Goal: Find specific page/section: Find specific page/section

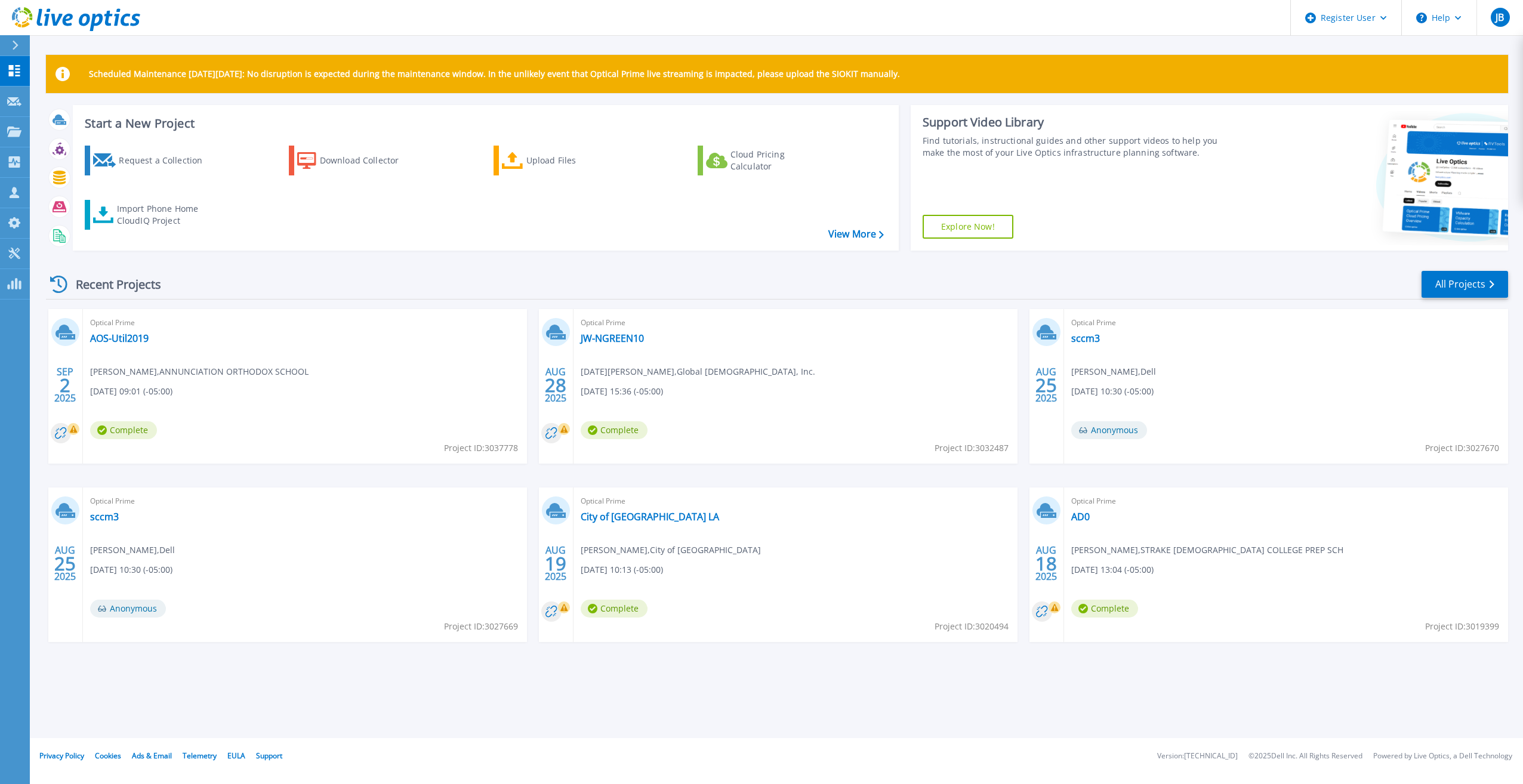
click at [264, 279] on div "Recent Projects All Projects" at bounding box center [777, 284] width 1462 height 30
click at [625, 516] on link "City of [GEOGRAPHIC_DATA] LA" at bounding box center [650, 517] width 139 height 12
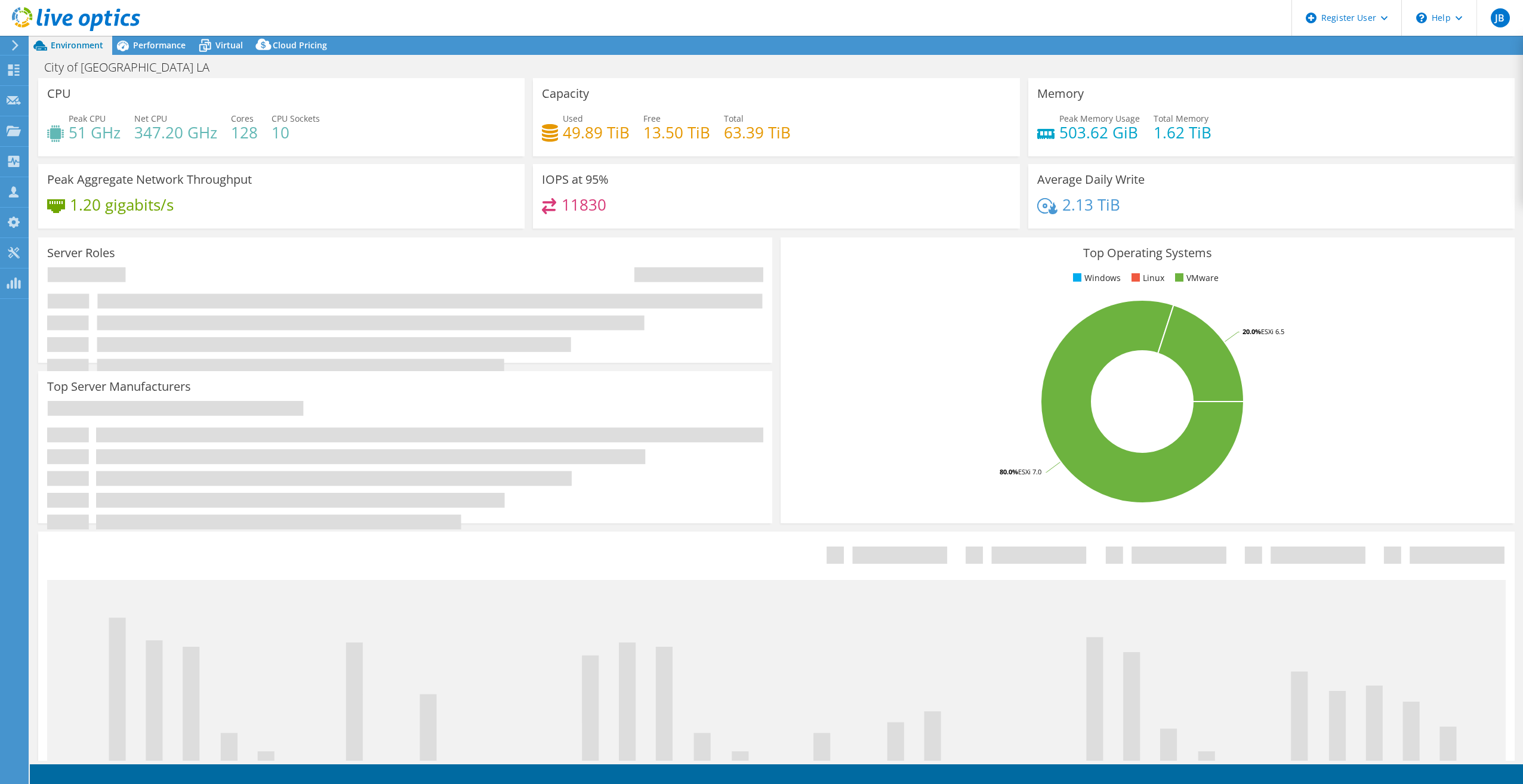
select select "USD"
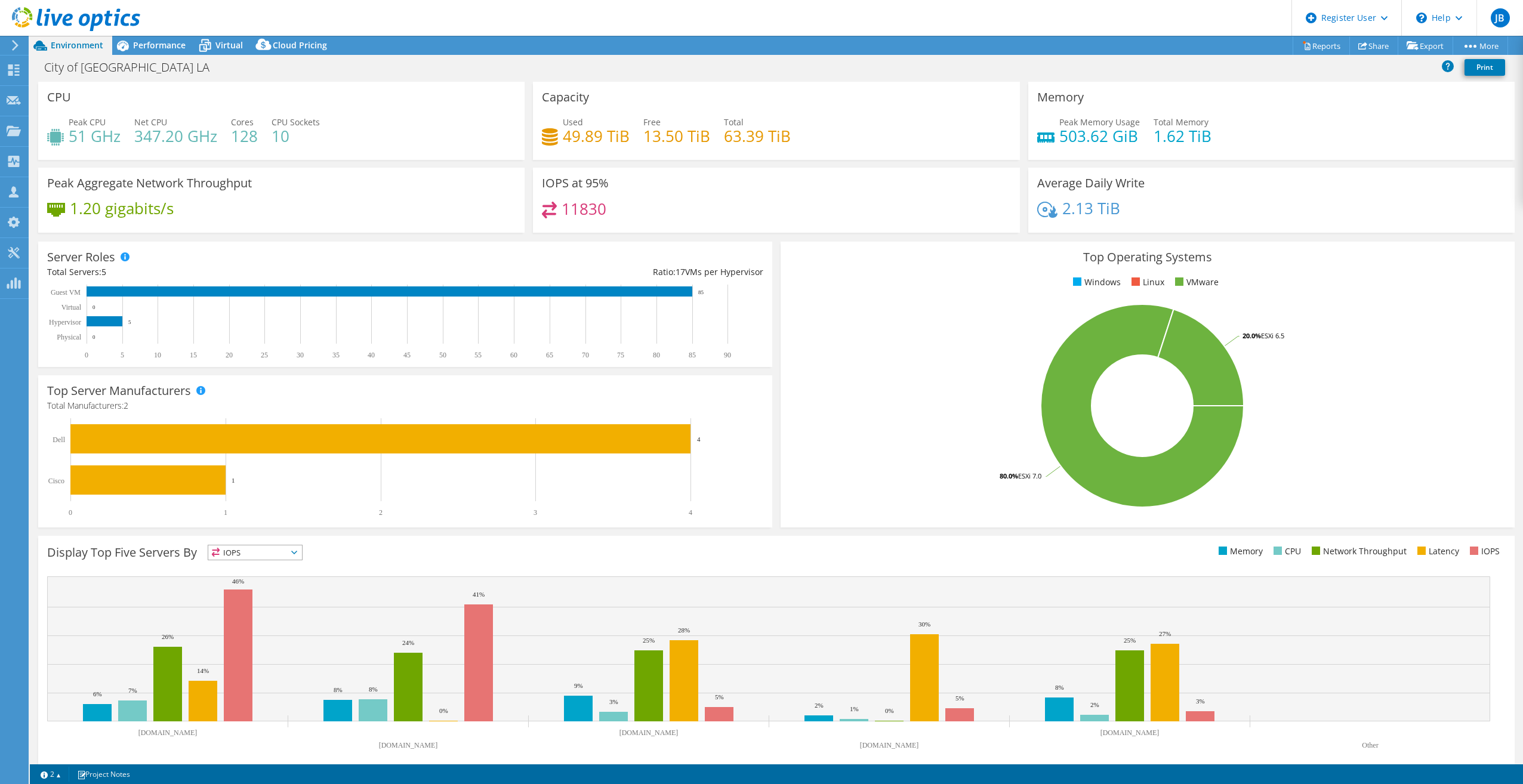
click at [269, 63] on div "City of Ruston LA Print" at bounding box center [776, 67] width 1493 height 22
click at [158, 47] on span "Performance" at bounding box center [159, 45] width 52 height 11
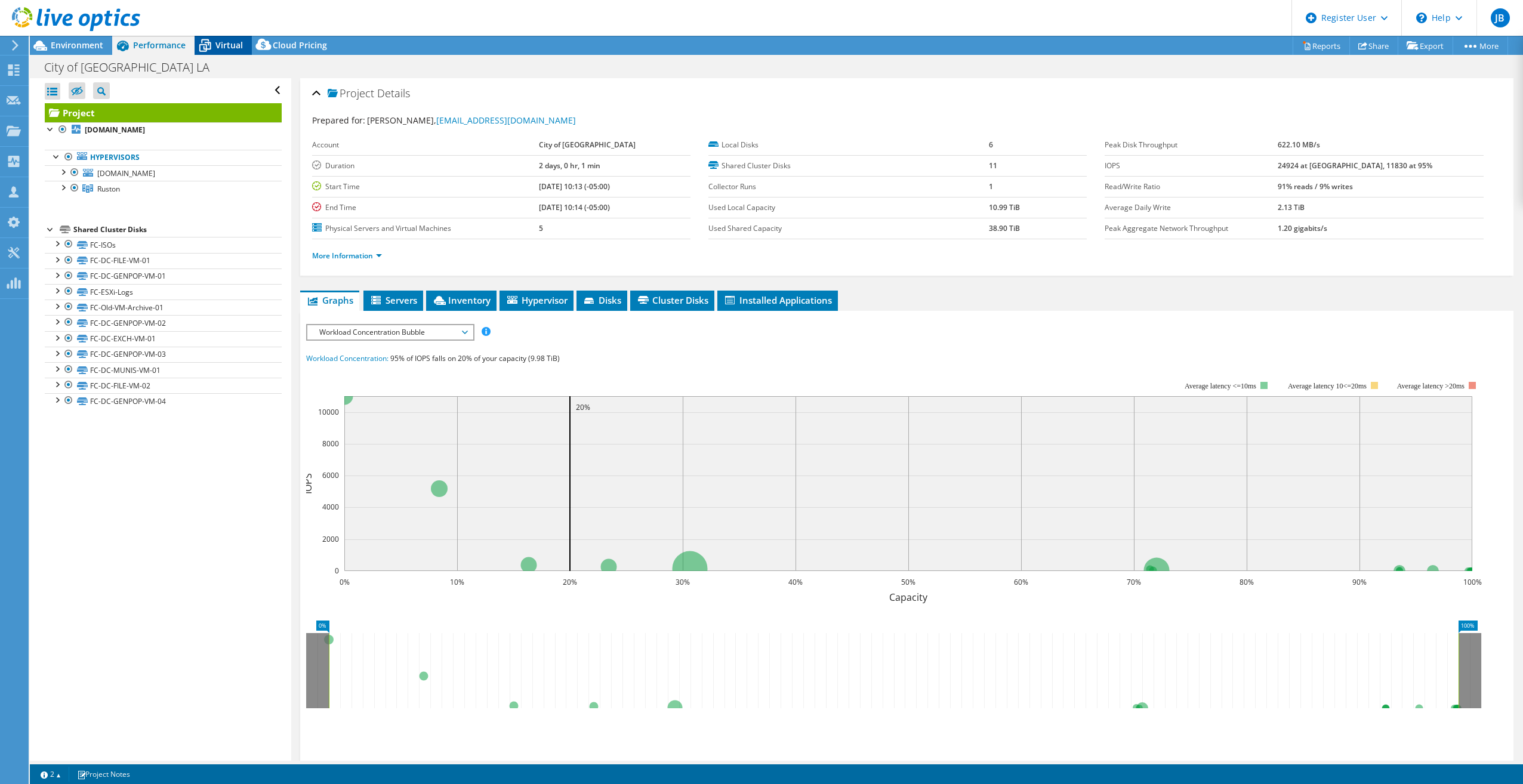
click at [212, 42] on icon at bounding box center [205, 46] width 21 height 21
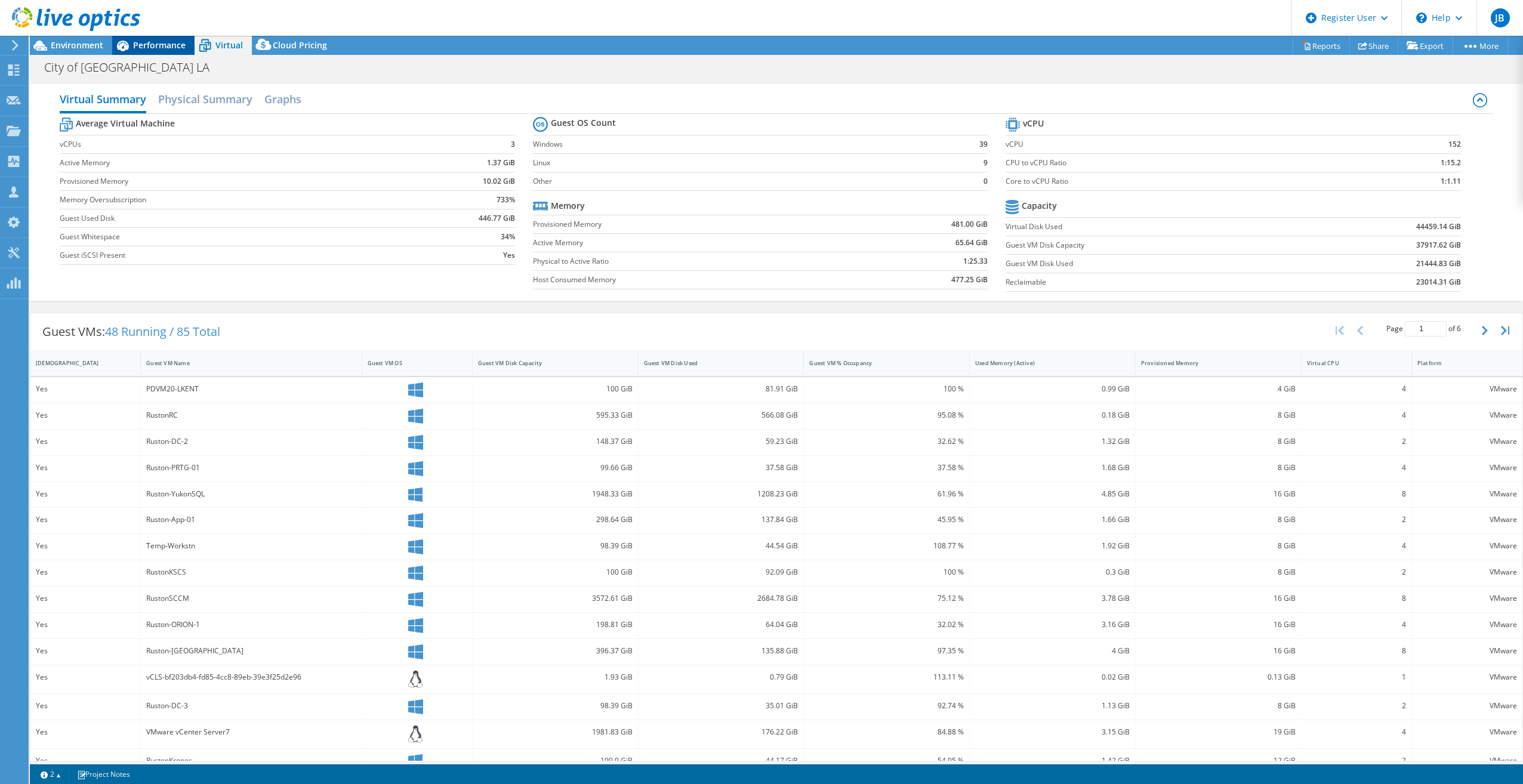
click at [151, 42] on span "Performance" at bounding box center [159, 45] width 52 height 11
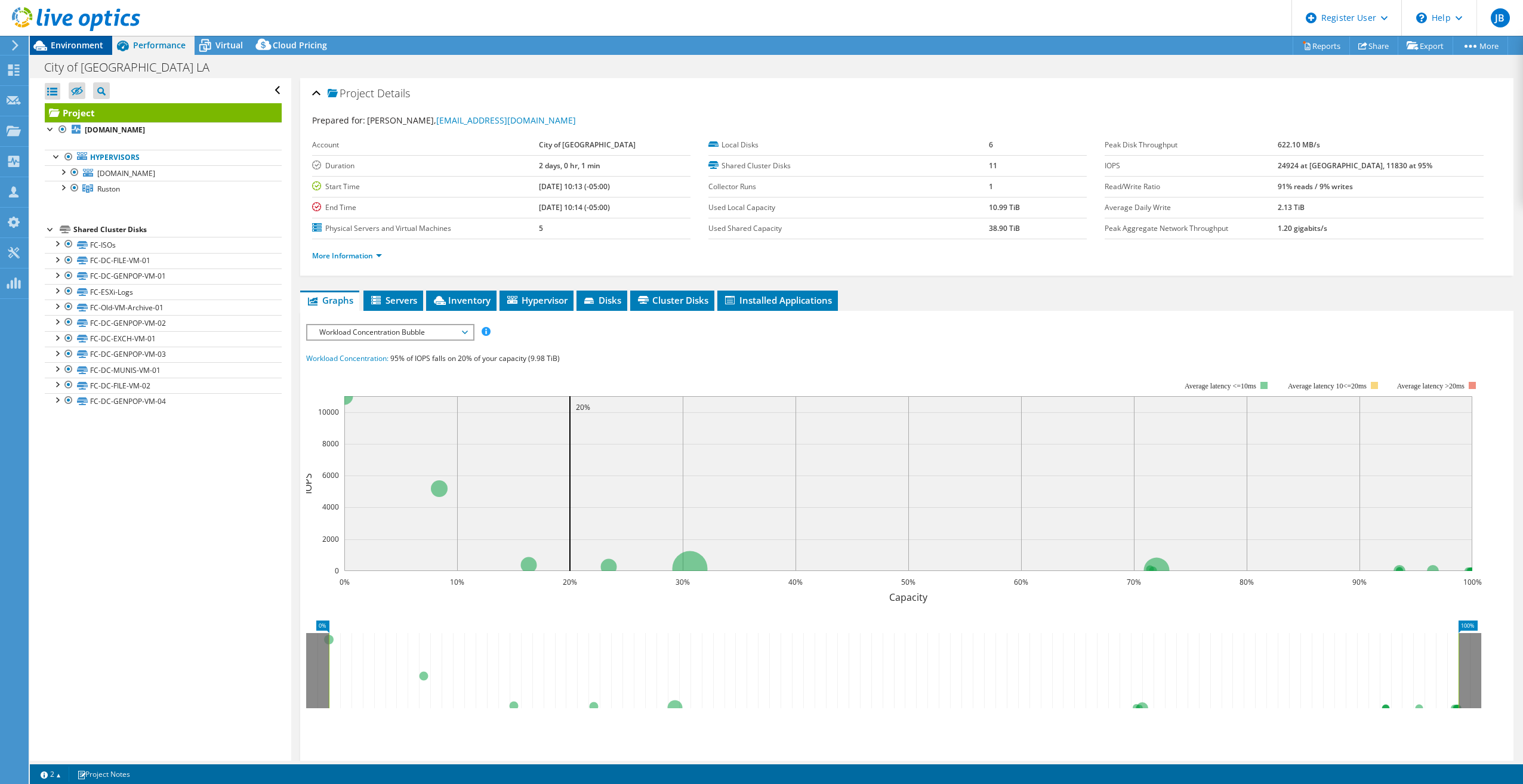
click at [84, 46] on span "Environment" at bounding box center [77, 45] width 52 height 11
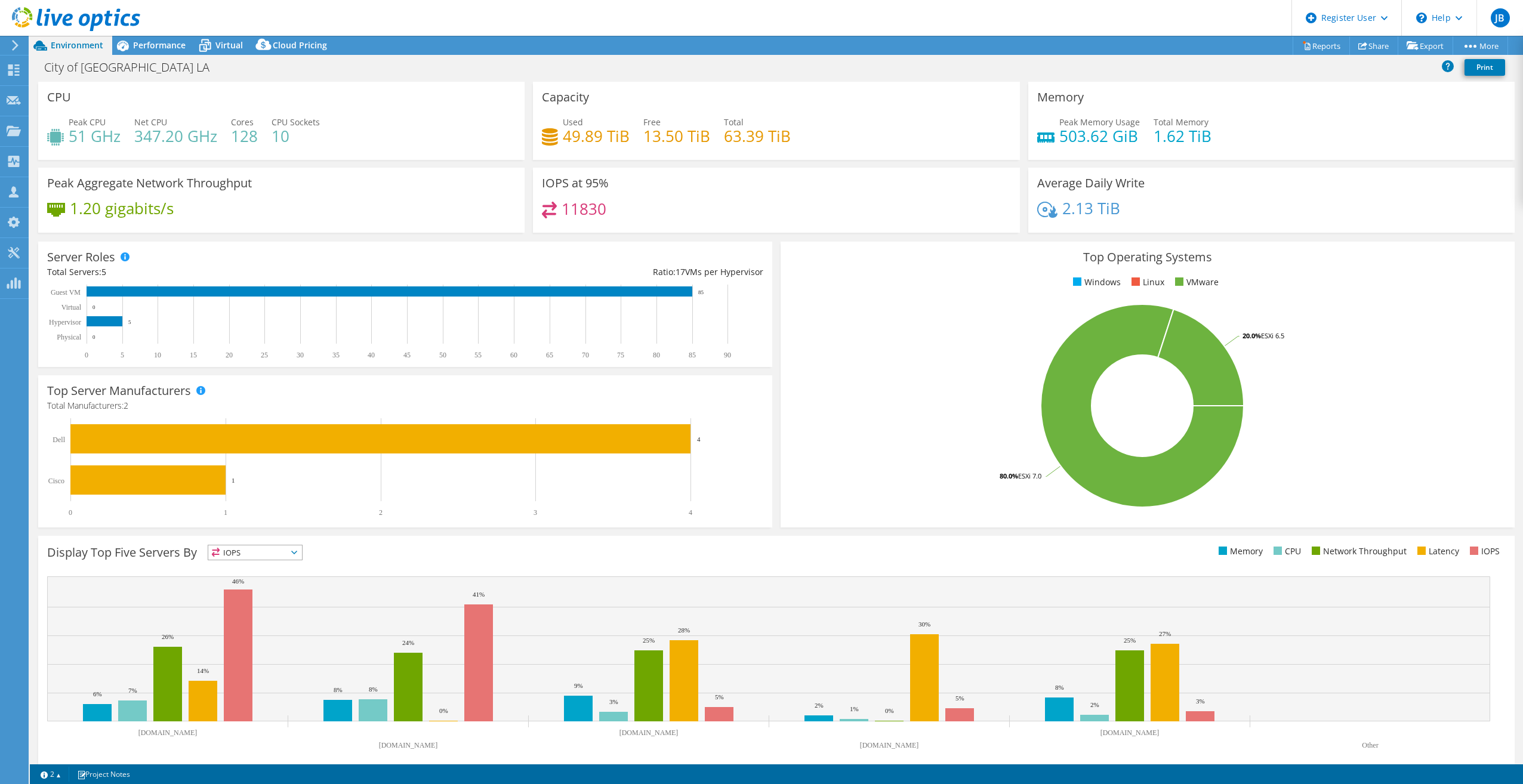
click at [231, 77] on div "City of Ruston LA Print" at bounding box center [776, 67] width 1493 height 22
click at [227, 49] on span "Virtual" at bounding box center [229, 45] width 27 height 11
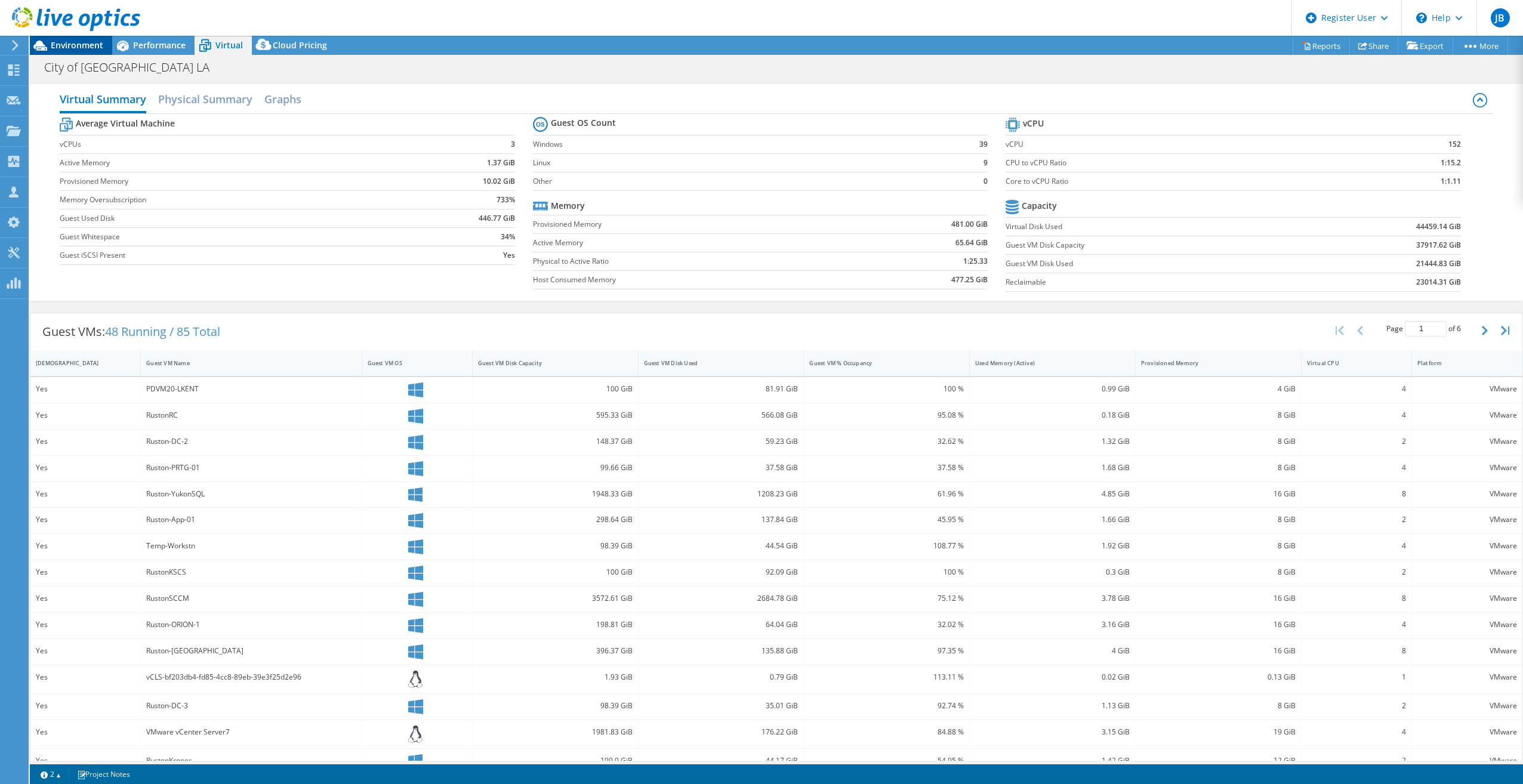
click at [76, 52] on div "Environment" at bounding box center [71, 46] width 82 height 19
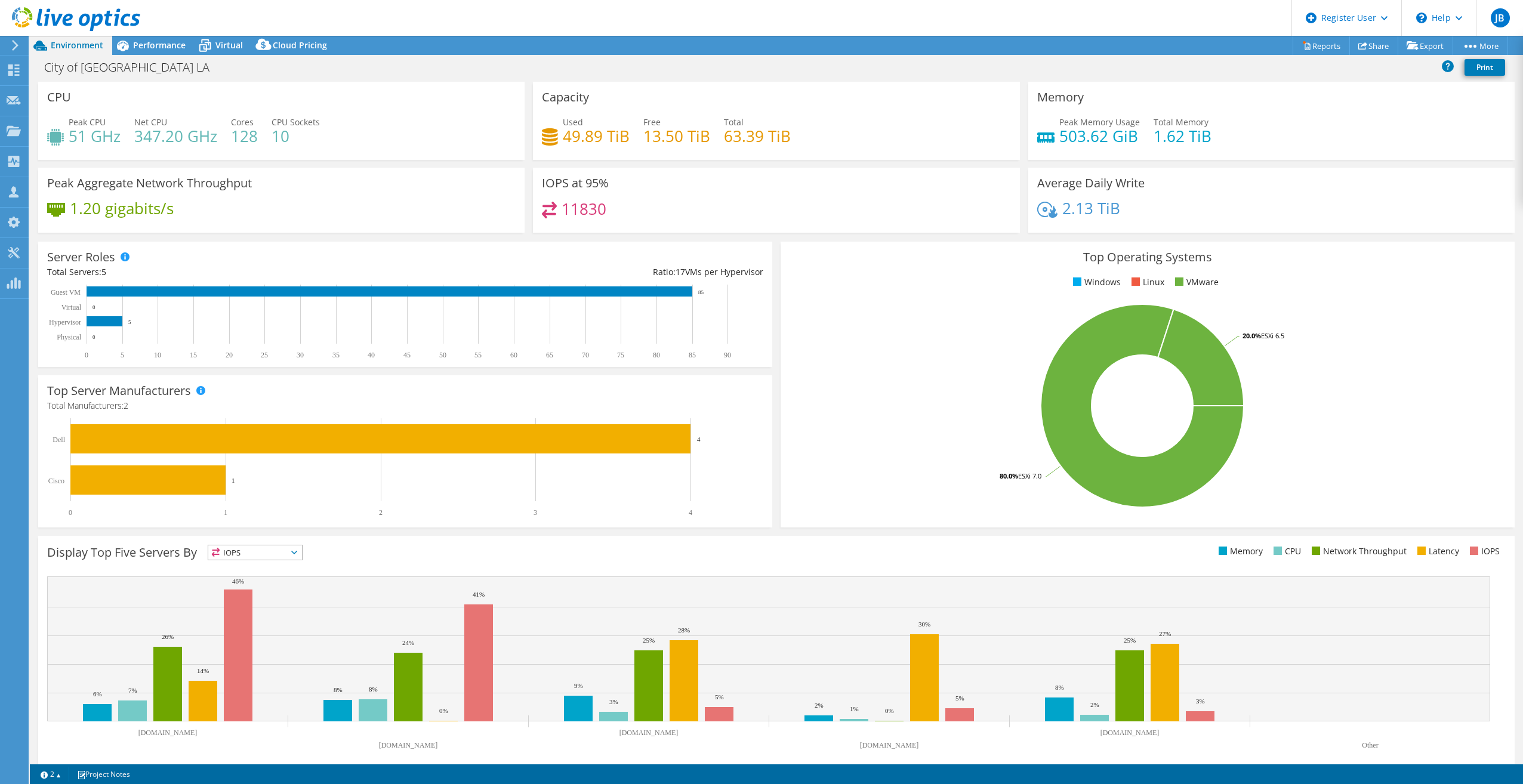
click at [170, 71] on div "City of Ruston LA Print" at bounding box center [776, 67] width 1493 height 22
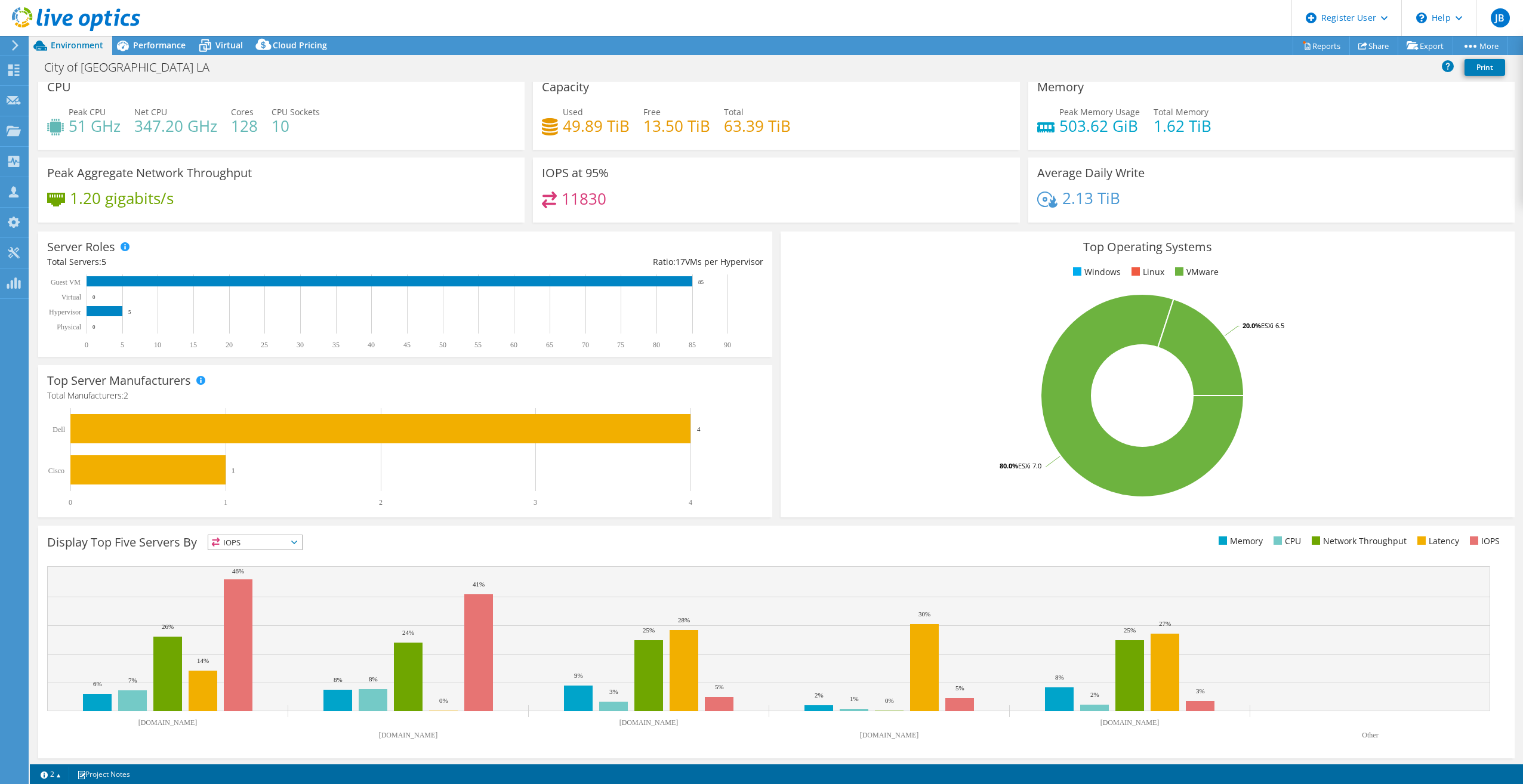
scroll to position [13, 0]
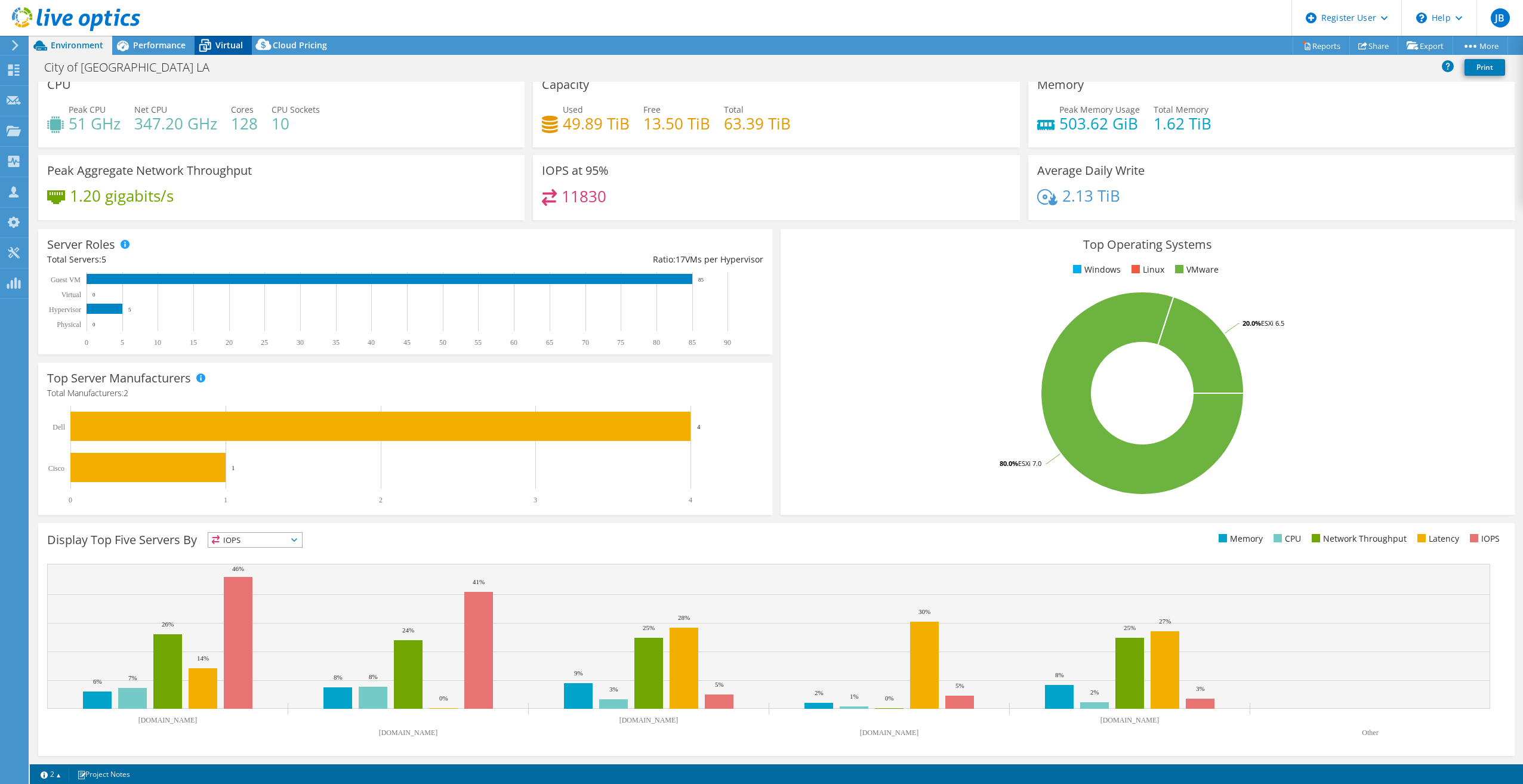
click at [234, 41] on span "Virtual" at bounding box center [229, 45] width 27 height 11
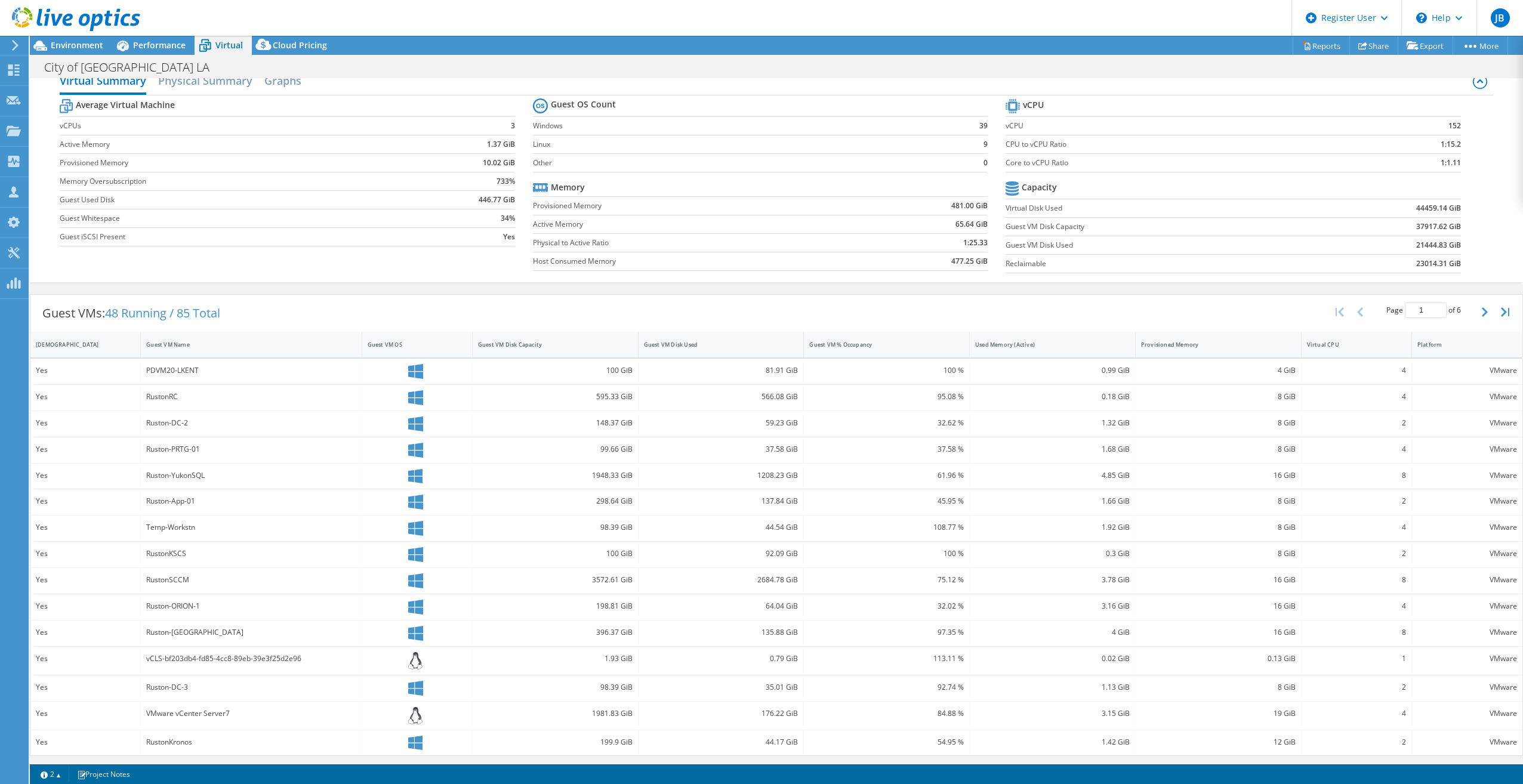
scroll to position [20, 0]
click at [89, 47] on span "Environment" at bounding box center [77, 45] width 52 height 11
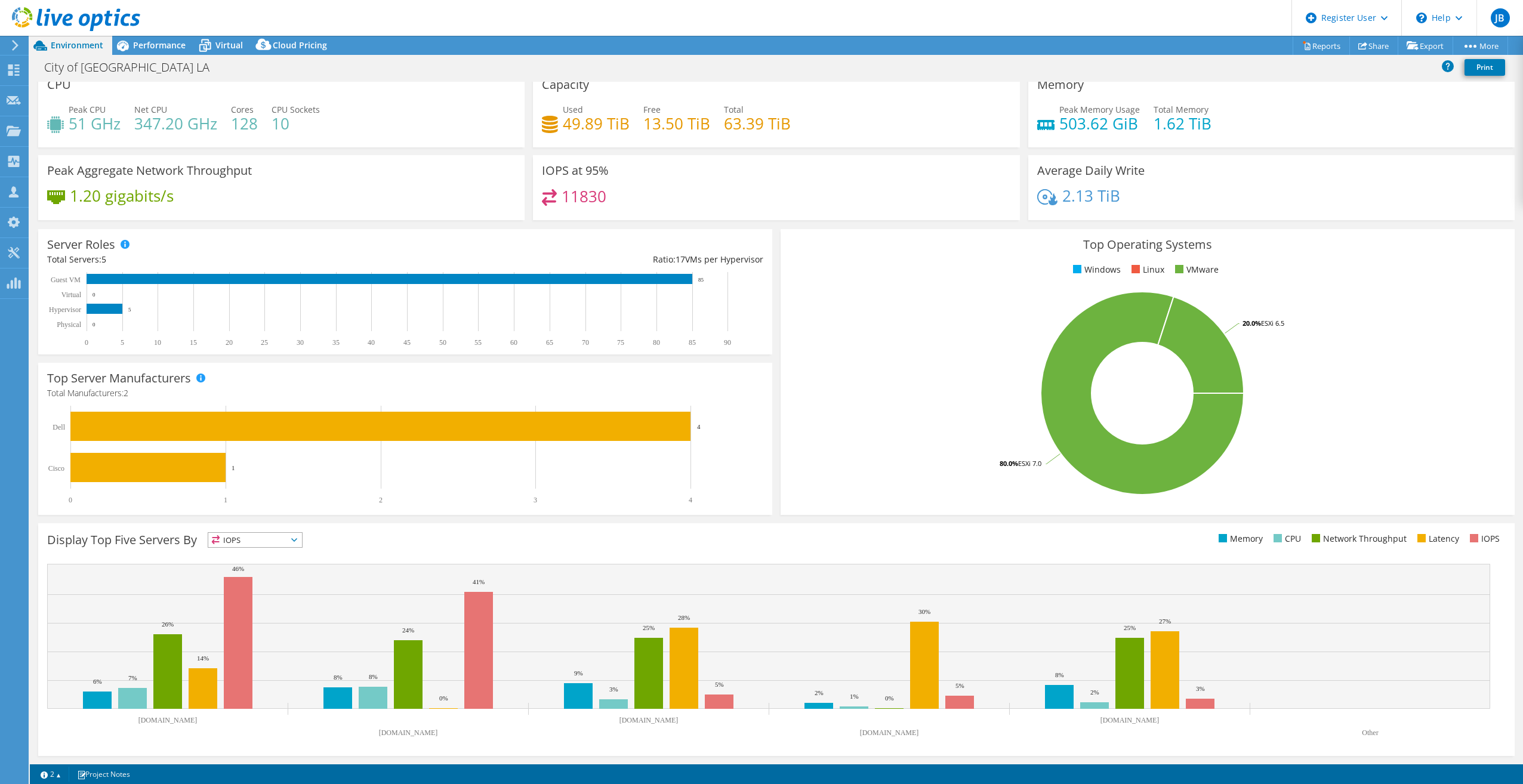
click at [768, 429] on div "Top Server Manufacturers Manufacturers are shown for physical servers and hyper…" at bounding box center [405, 439] width 743 height 161
click at [1316, 47] on link "Reports" at bounding box center [1321, 46] width 58 height 18
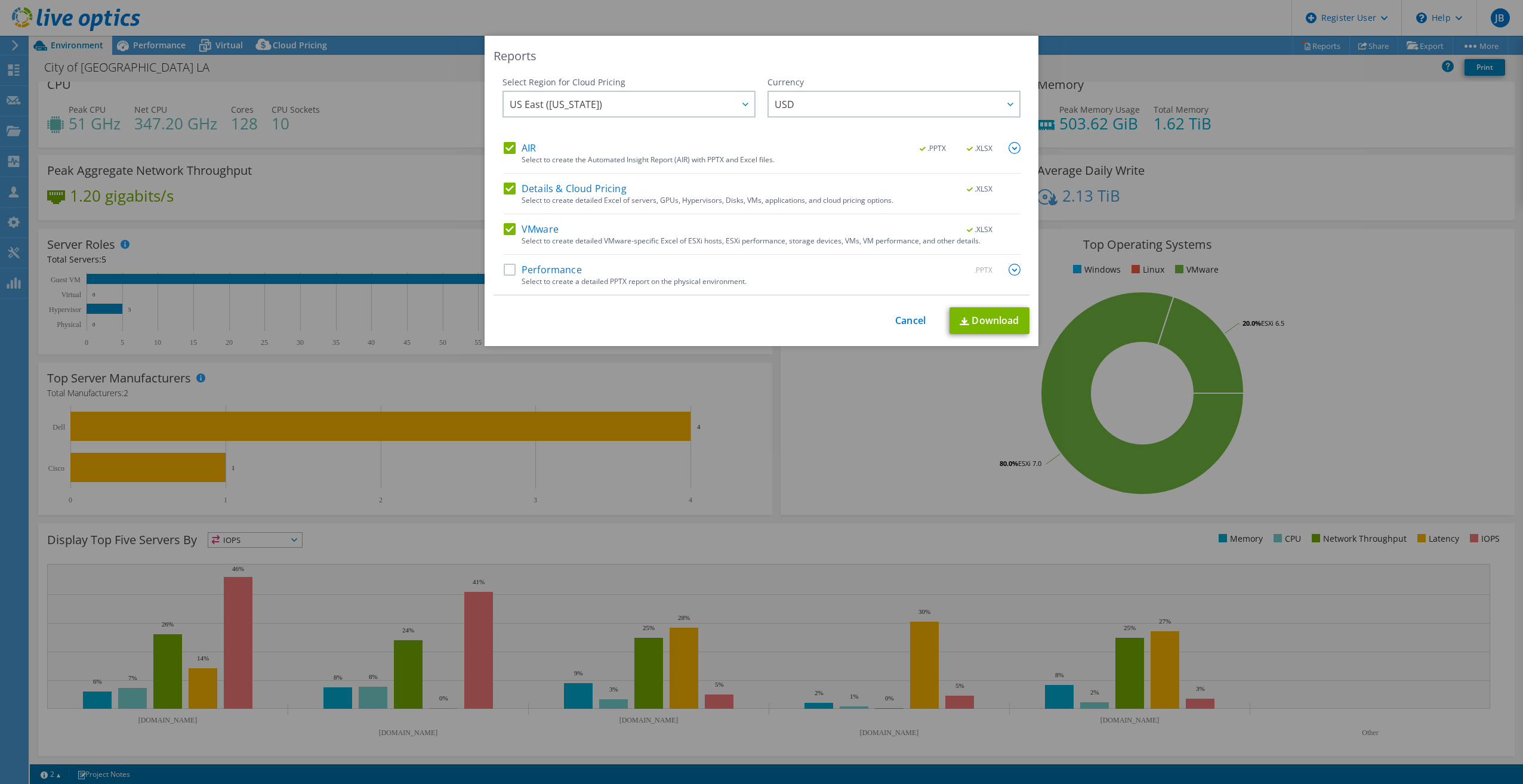
click at [503, 271] on label "Performance" at bounding box center [543, 269] width 78 height 12
click at [0, 0] on input "Performance" at bounding box center [0, 0] width 0 height 0
click at [985, 320] on link "Download" at bounding box center [989, 321] width 80 height 27
drag, startPoint x: 1362, startPoint y: 187, endPoint x: 1197, endPoint y: 199, distance: 165.4
click at [1362, 187] on div "Reports Select Region for Cloud Pricing Asia Pacific (Hong Kong) Asia Pacific (…" at bounding box center [762, 392] width 1523 height 713
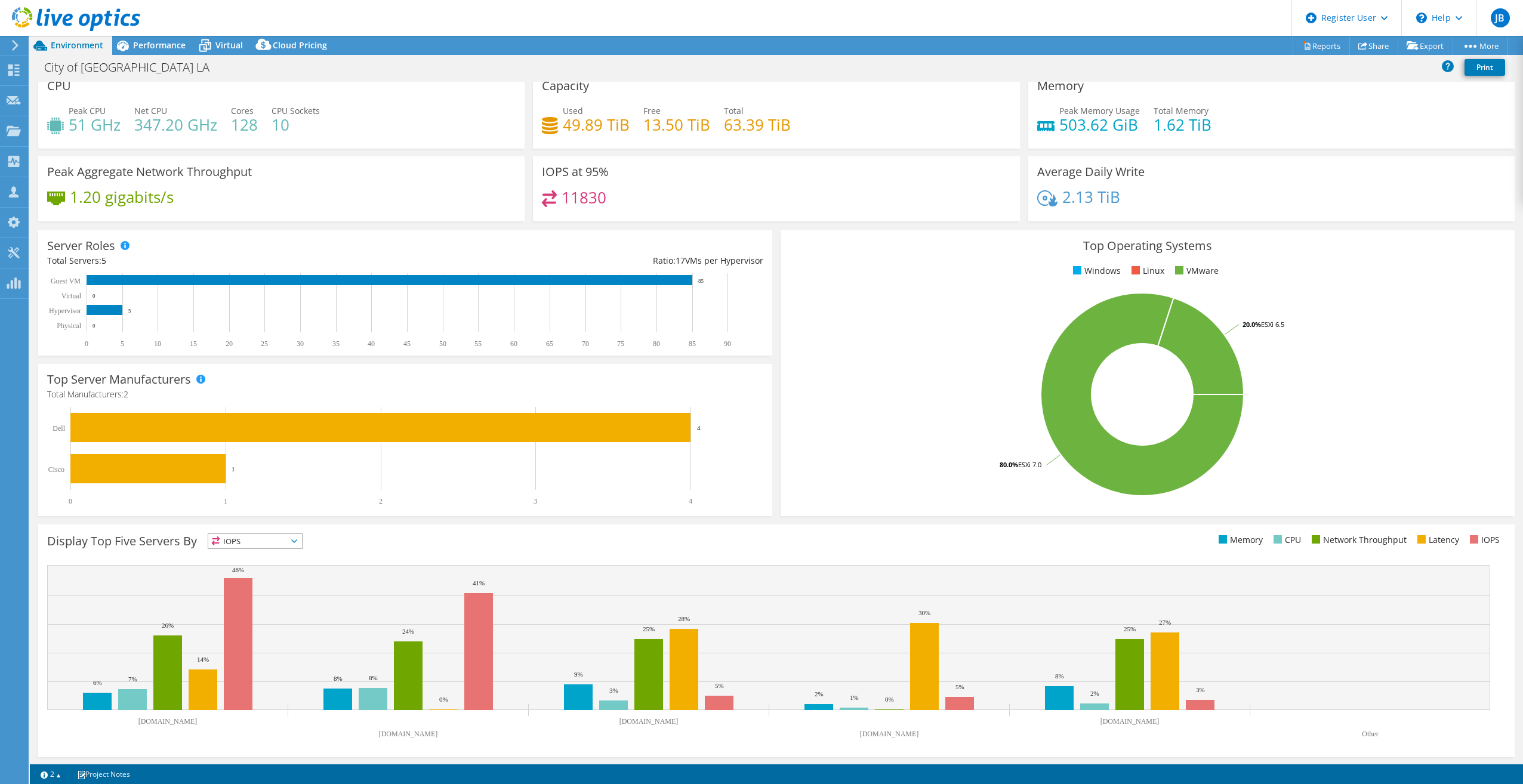
scroll to position [13, 0]
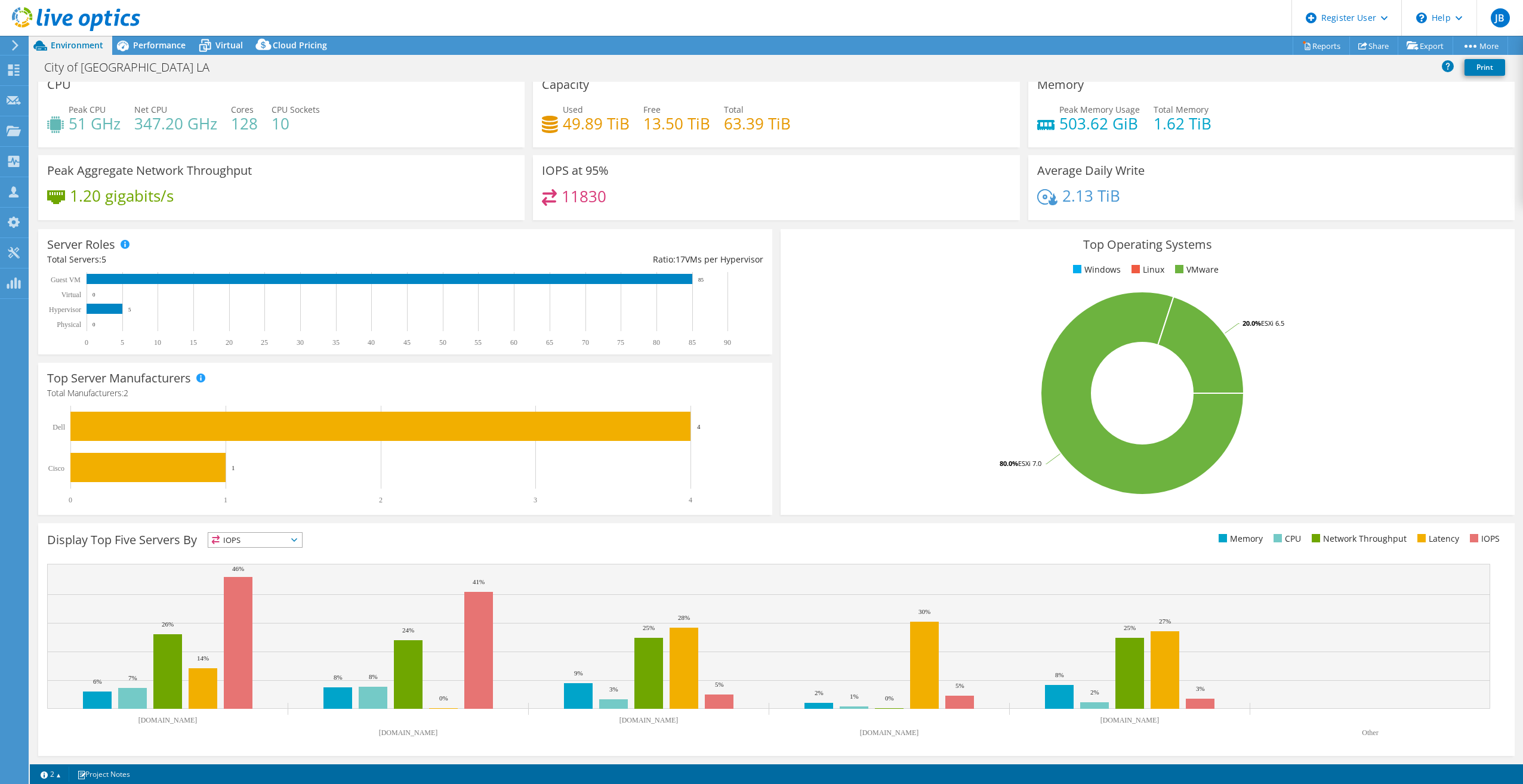
click at [85, 24] on use at bounding box center [76, 19] width 128 height 24
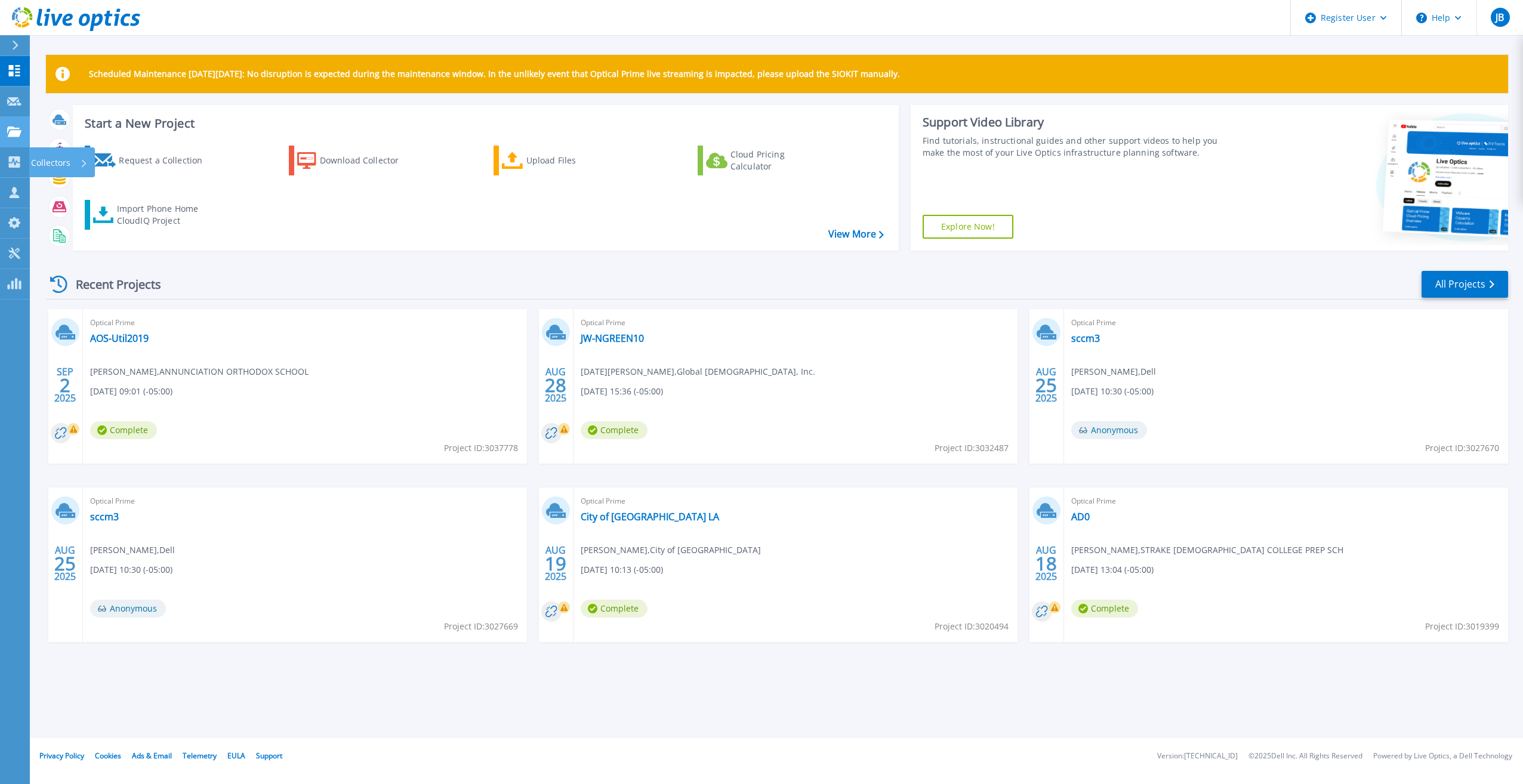
drag, startPoint x: 22, startPoint y: 154, endPoint x: 15, endPoint y: 143, distance: 13.0
click at [22, 154] on link "Collectors Collectors" at bounding box center [15, 162] width 30 height 30
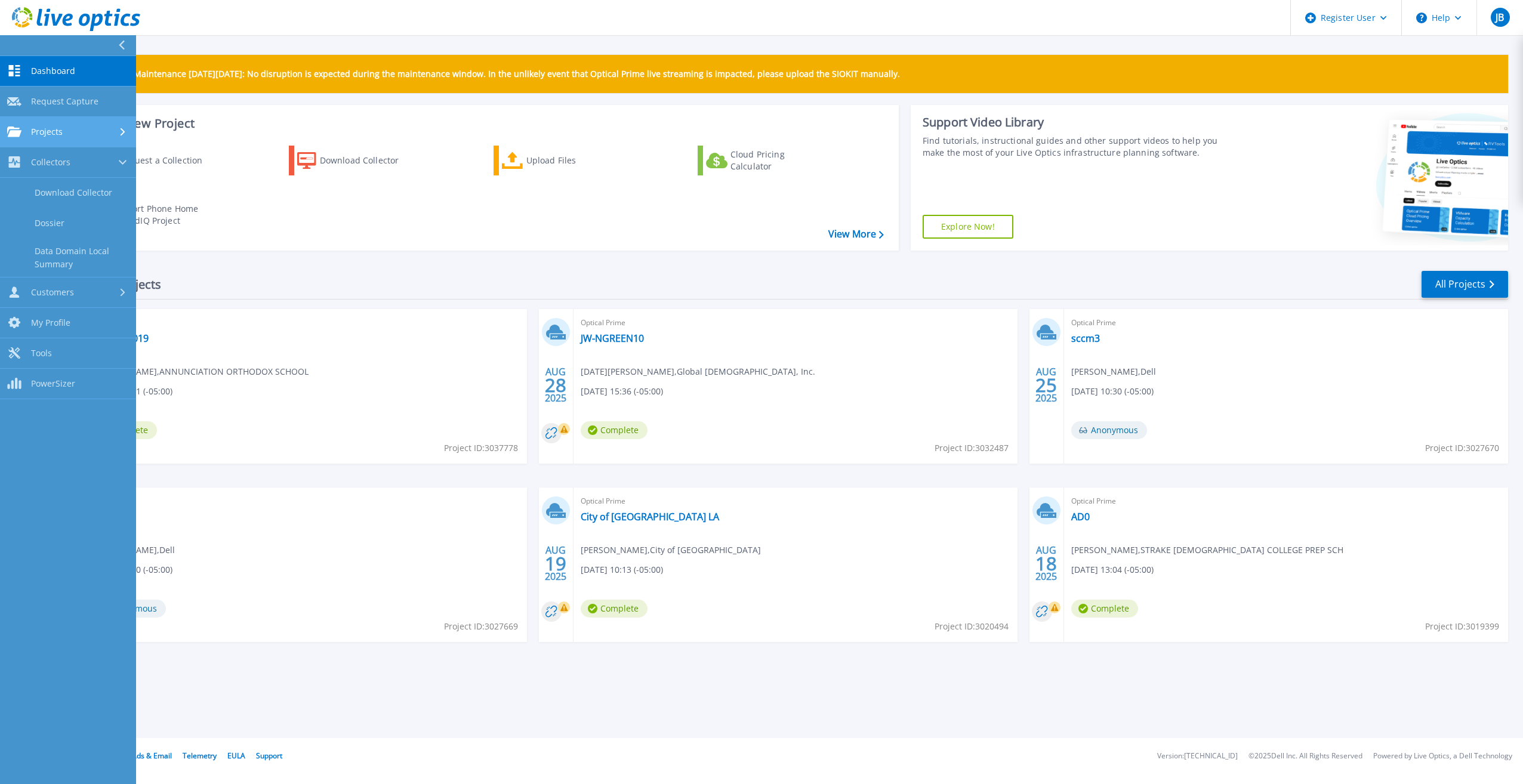
click at [13, 129] on icon at bounding box center [14, 132] width 15 height 10
click at [36, 164] on link "Search Projects" at bounding box center [68, 162] width 136 height 30
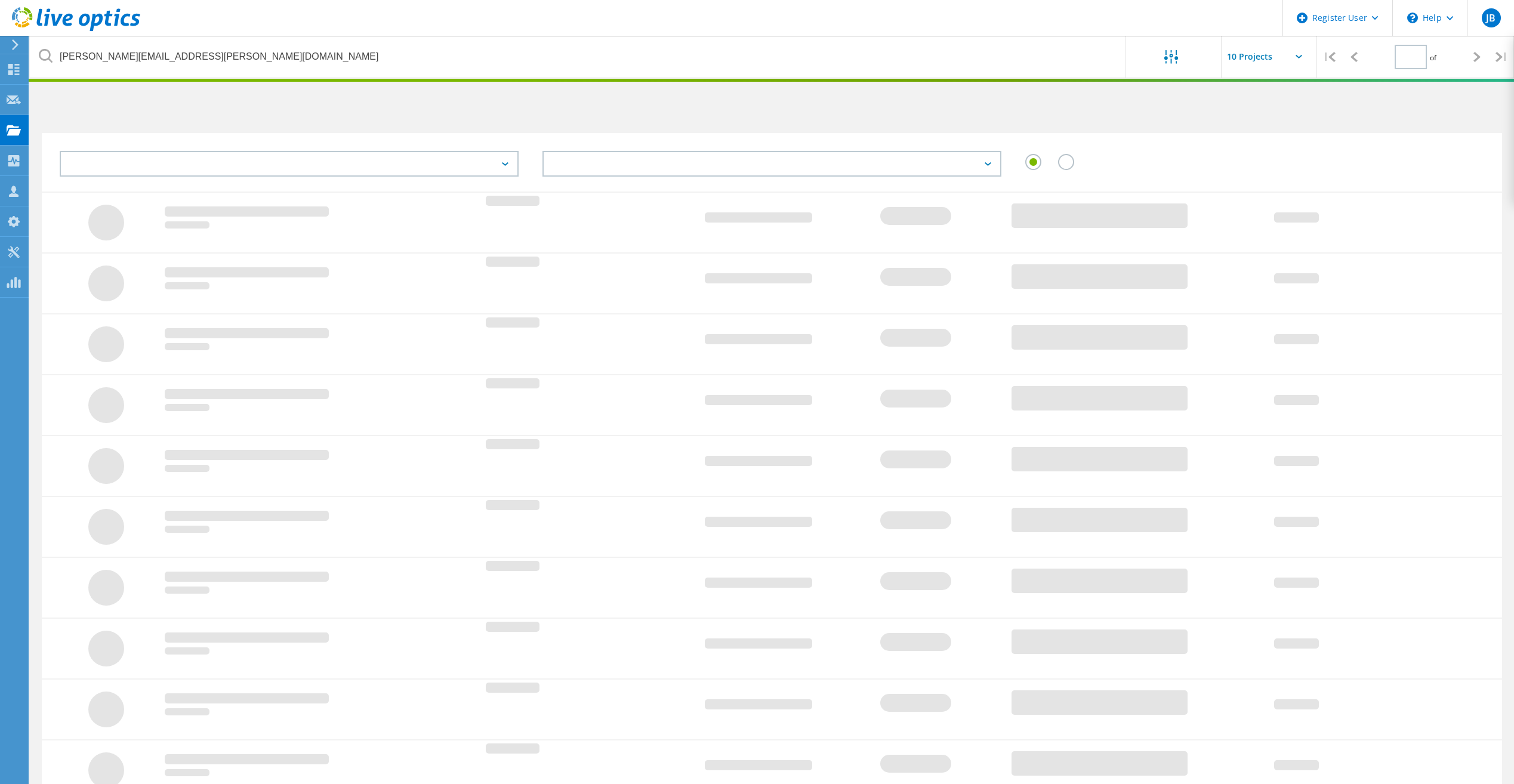
type input "1"
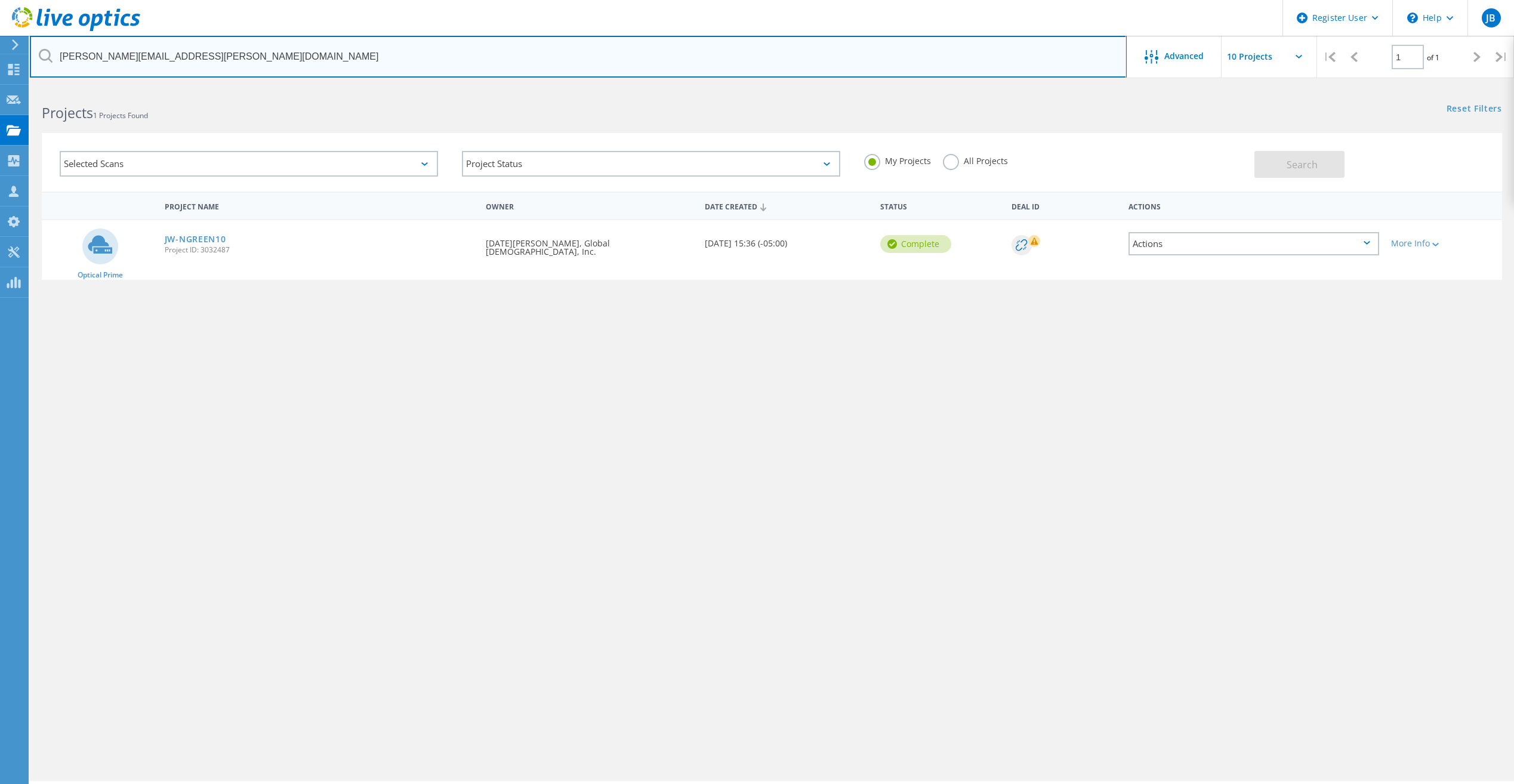
drag, startPoint x: 120, startPoint y: 61, endPoint x: 42, endPoint y: 52, distance: 78.5
click at [42, 52] on div "noel.greenstreet@jhm.org" at bounding box center [577, 57] width 1096 height 42
paste input "michael.arnold@dawsonesc.com"
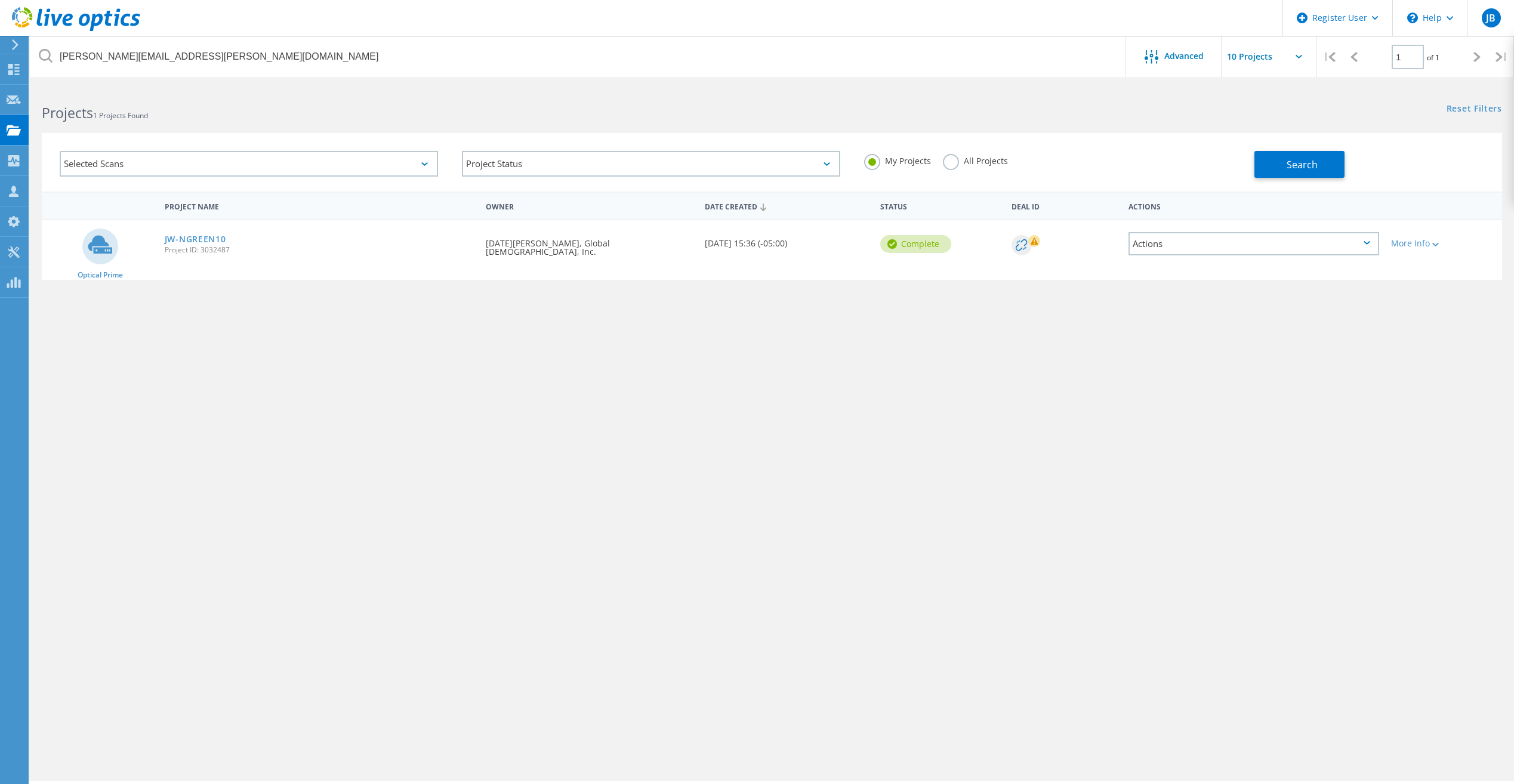
click at [949, 164] on label "All Projects" at bounding box center [975, 159] width 65 height 11
click at [0, 0] on input "All Projects" at bounding box center [0, 0] width 0 height 0
click at [1297, 148] on div "Search" at bounding box center [1374, 158] width 241 height 39
click at [1298, 161] on span "Search" at bounding box center [1302, 164] width 31 height 13
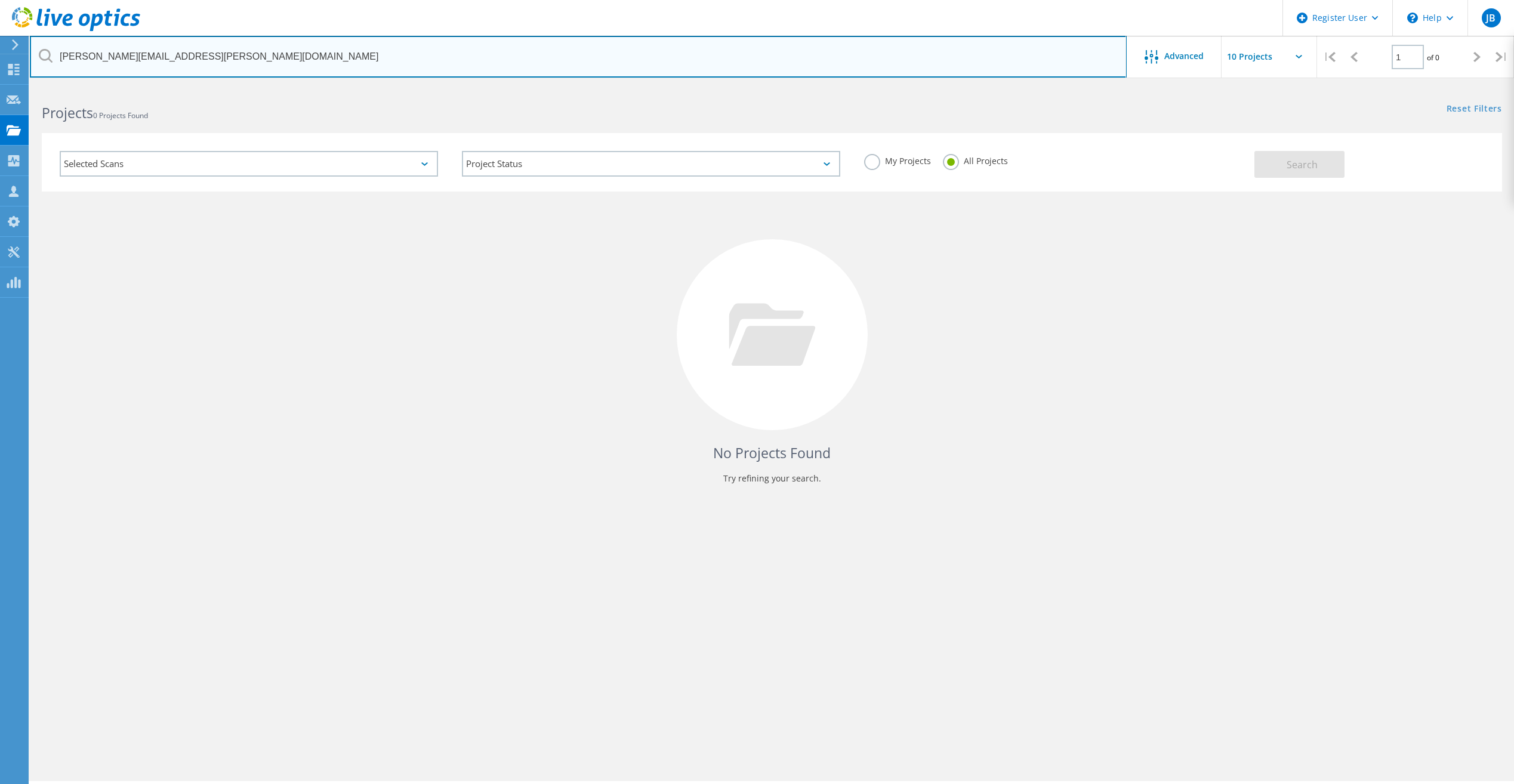
drag, startPoint x: 231, startPoint y: 67, endPoint x: 8, endPoint y: 53, distance: 223.4
click at [8, 87] on div "Register User \n Help Explore Helpful Articles Contact Support JB Dell User Jac…" at bounding box center [757, 451] width 1514 height 730
type input "m"
paste input "dberry@whiteriverservices.com"
type input "dberry@whiteriverservices.com"
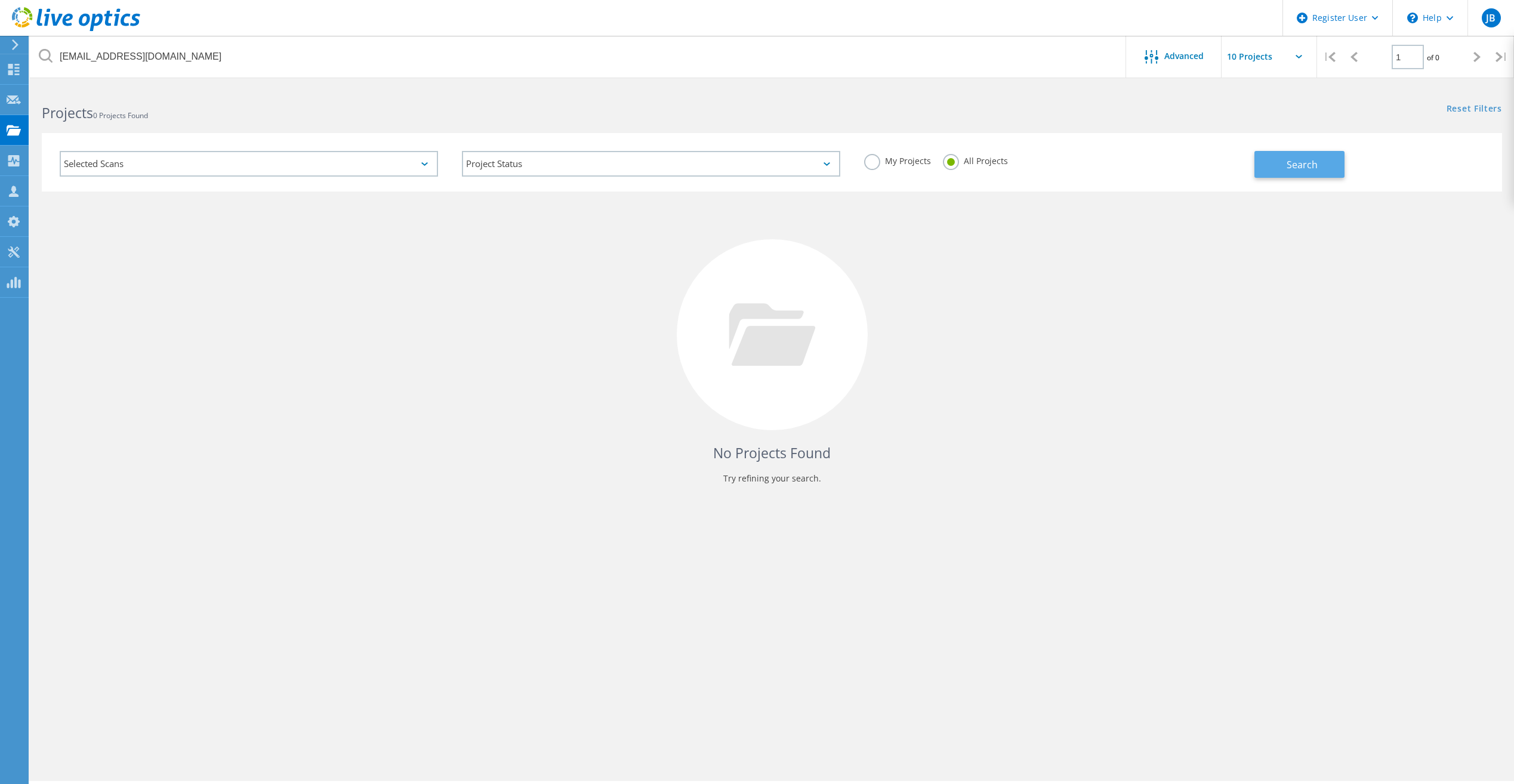
click at [1316, 161] on span "Search" at bounding box center [1302, 164] width 31 height 13
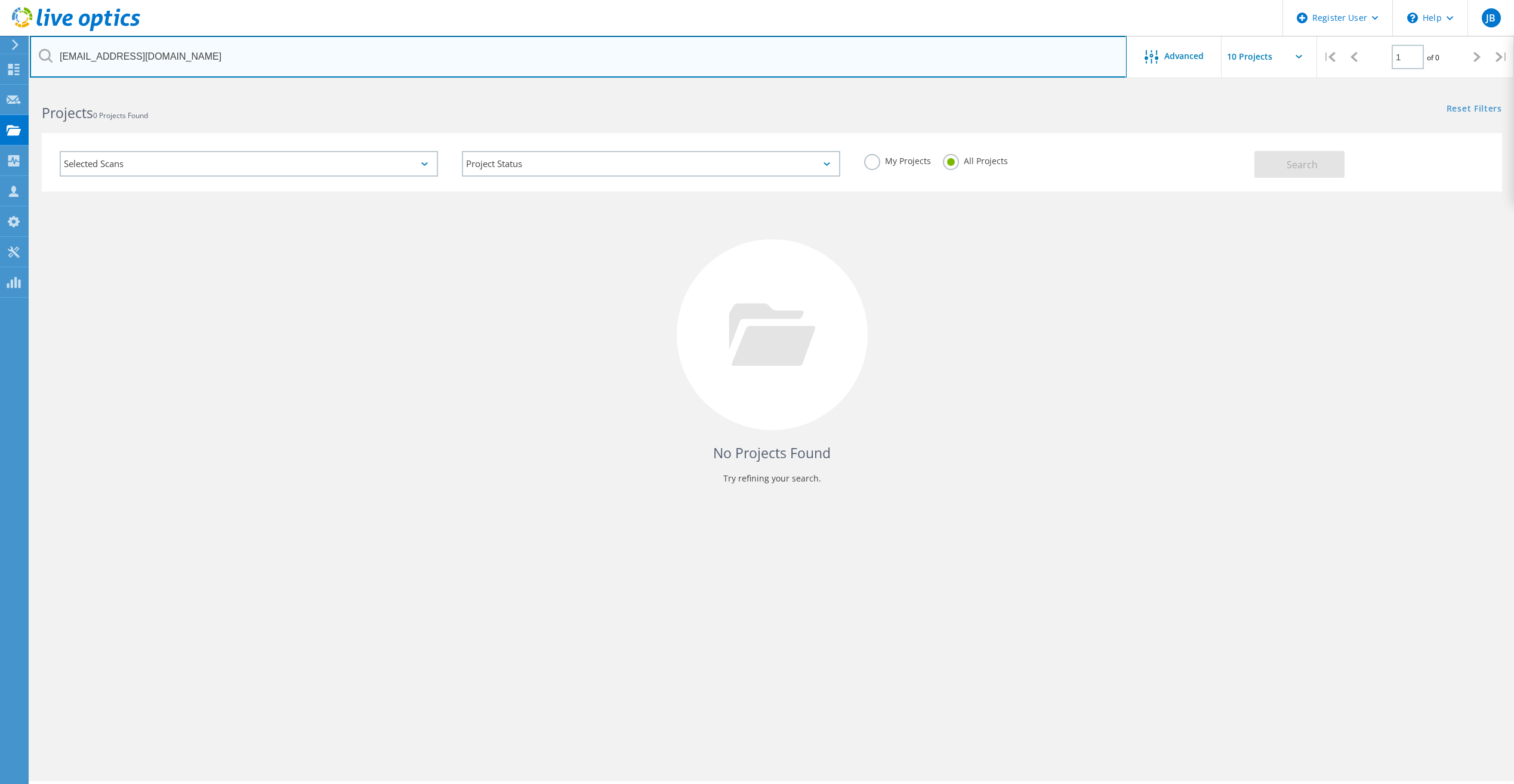
drag, startPoint x: 204, startPoint y: 55, endPoint x: 48, endPoint y: 55, distance: 156.0
click at [48, 55] on div "dberry@whiteriverservices.com" at bounding box center [577, 57] width 1096 height 42
click at [195, 63] on input "text" at bounding box center [578, 57] width 1097 height 42
click at [194, 45] on input "text" at bounding box center [578, 57] width 1097 height 42
paste input "pkarr@sjtx.us"
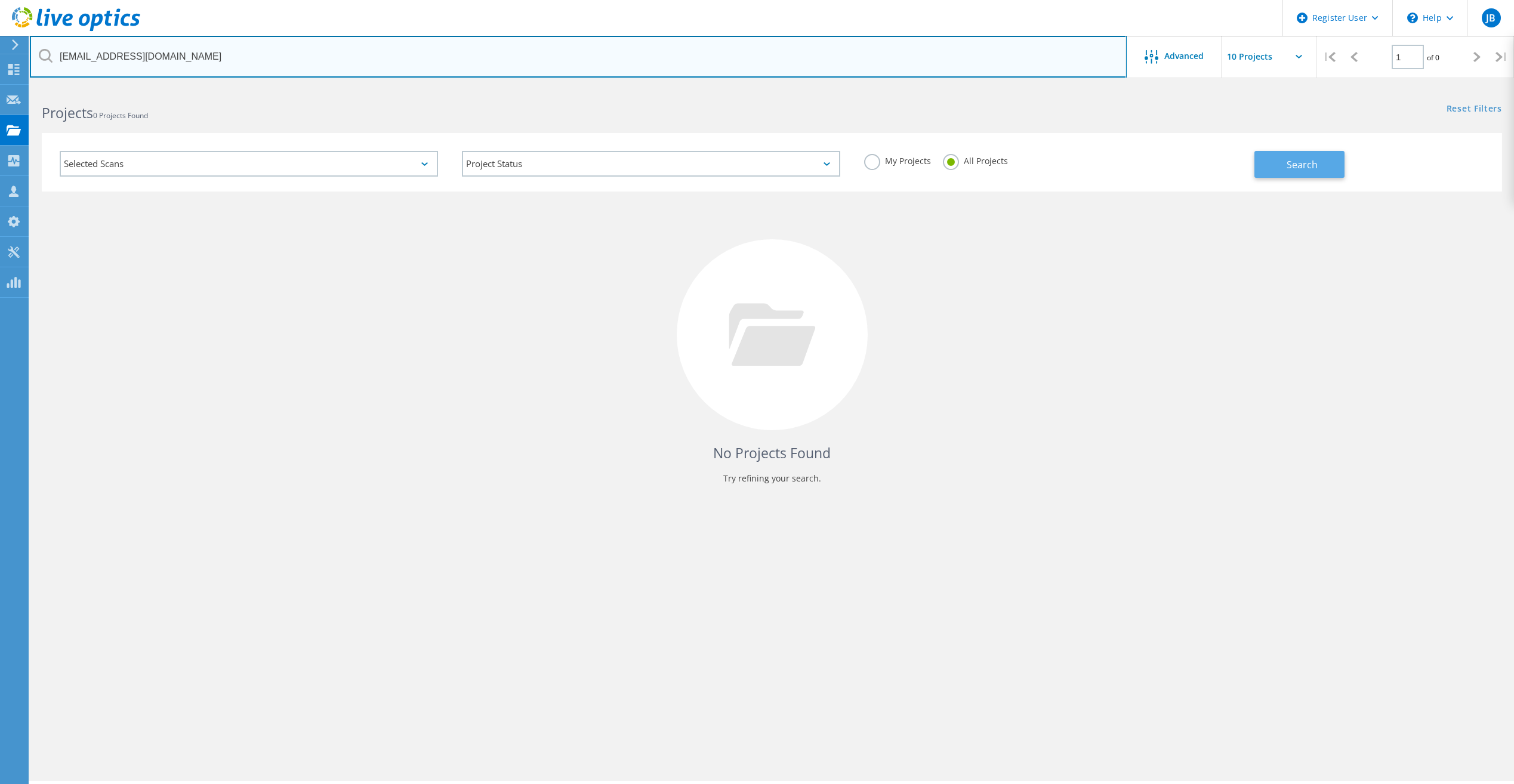
type input "pkarr@sjtx.us"
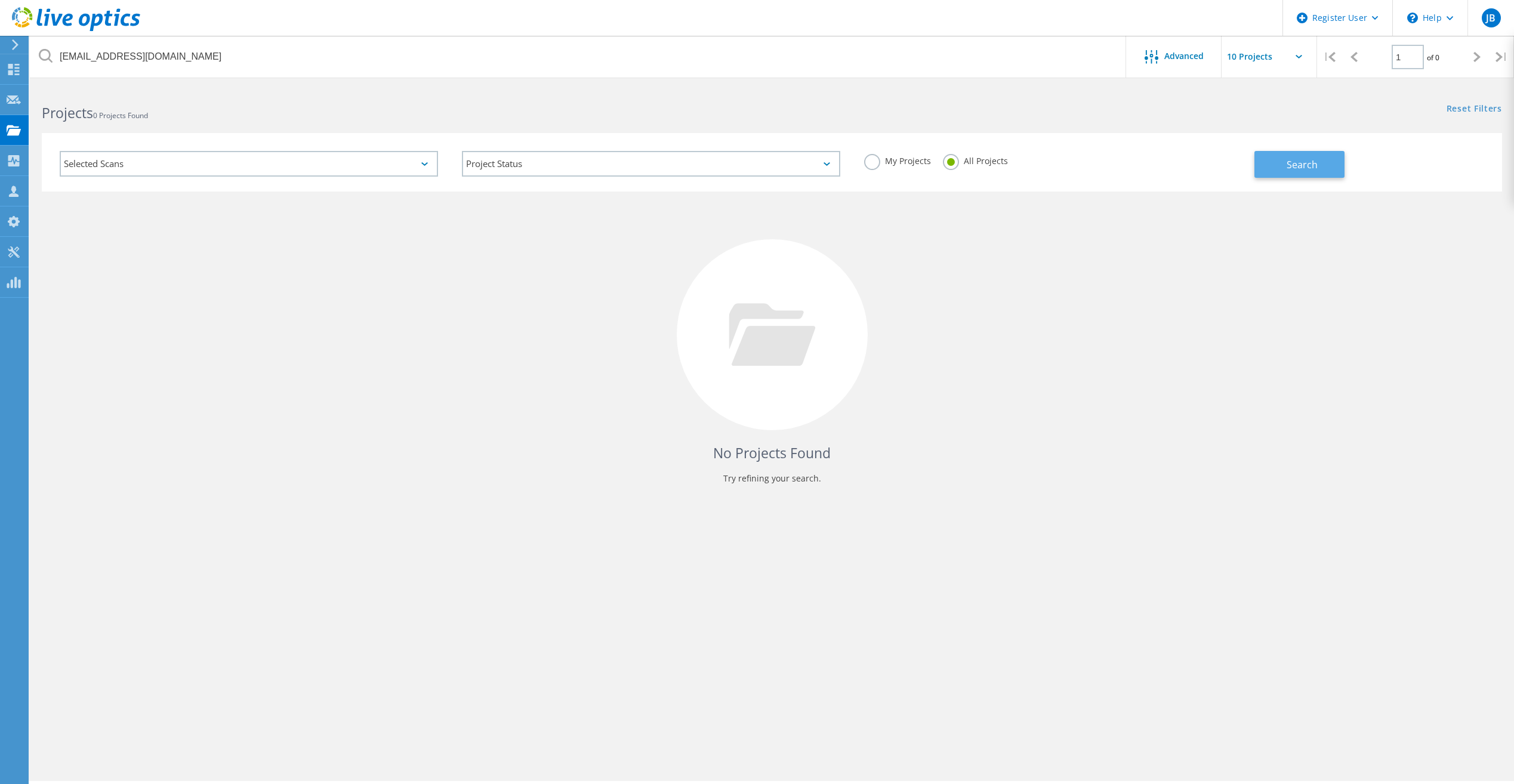
click at [1298, 170] on span "Search" at bounding box center [1302, 164] width 31 height 13
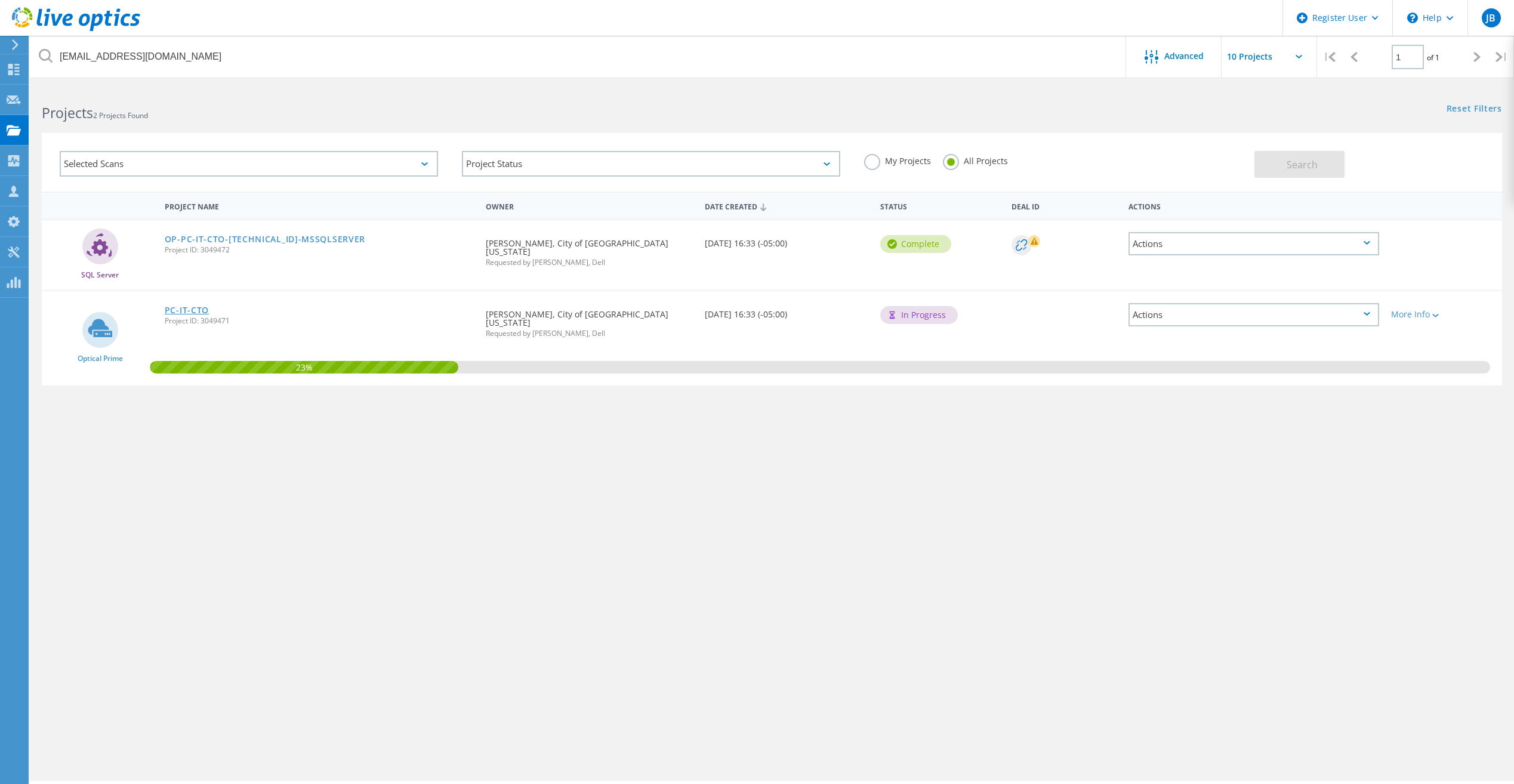
click at [200, 306] on link "PC-IT-CTO" at bounding box center [187, 310] width 44 height 8
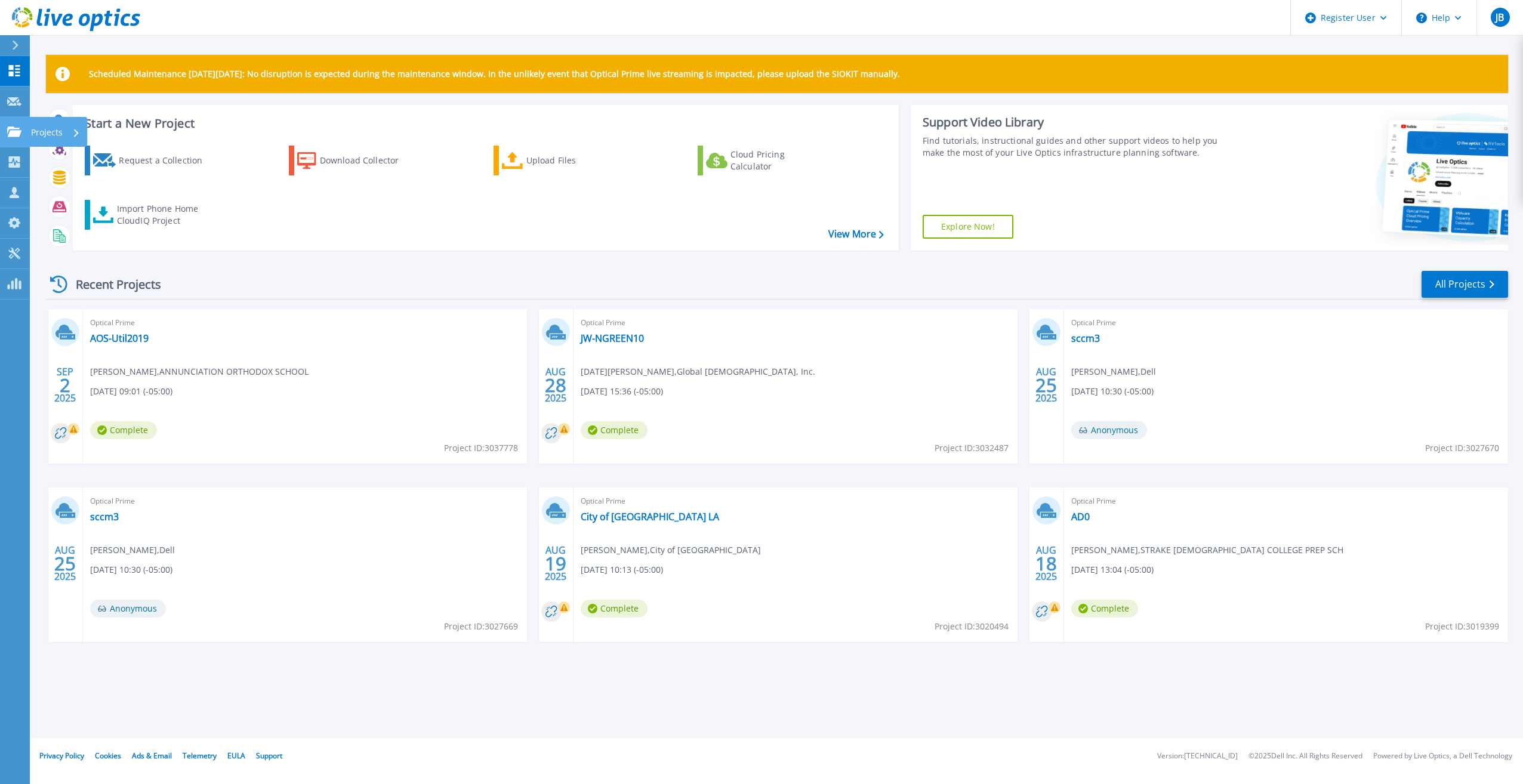
click at [44, 121] on p "Projects" at bounding box center [47, 132] width 32 height 31
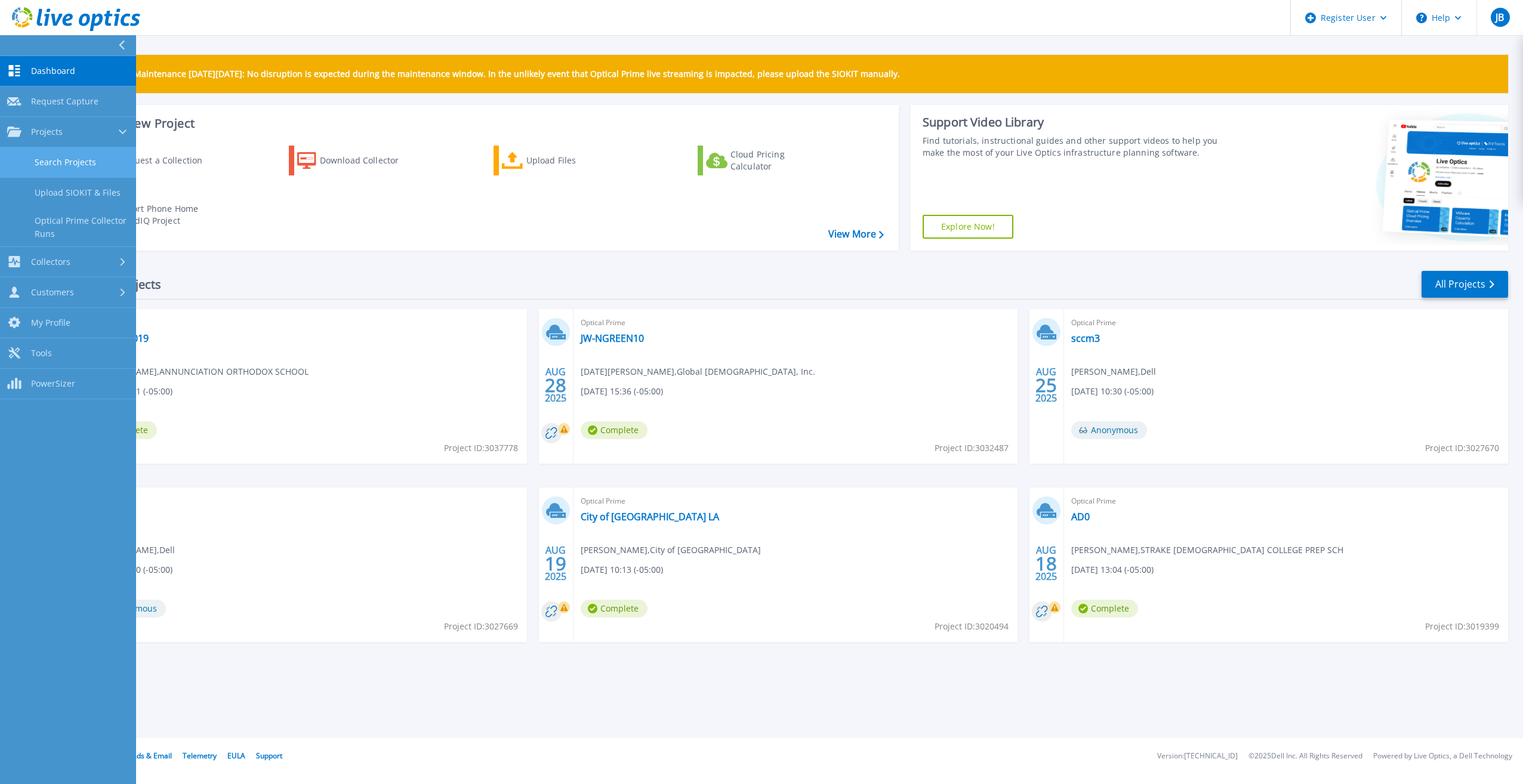
click at [58, 164] on link "Search Projects" at bounding box center [68, 162] width 136 height 30
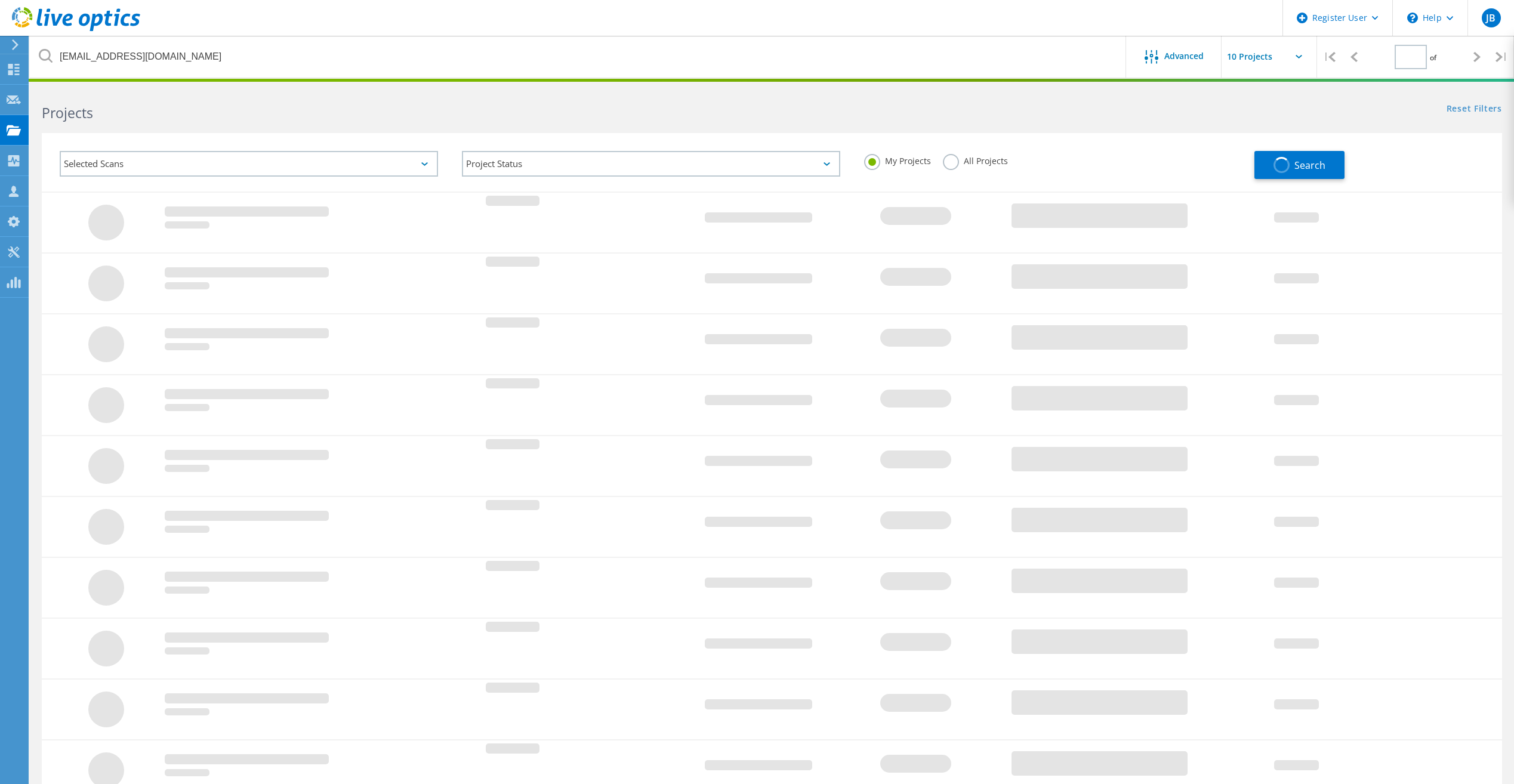
type input "1"
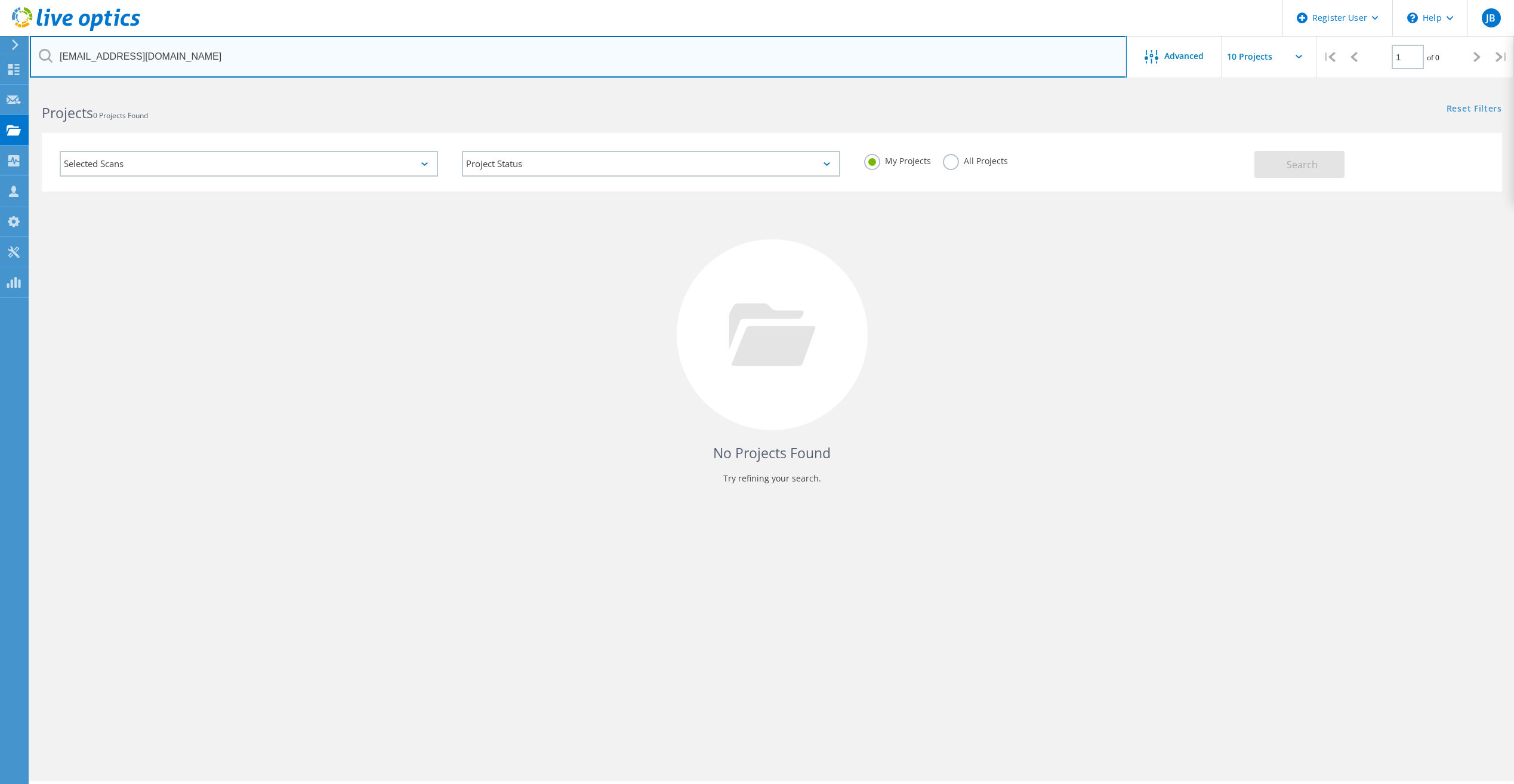
drag, startPoint x: 140, startPoint y: 60, endPoint x: 47, endPoint y: 63, distance: 93.0
click at [47, 63] on input "[EMAIL_ADDRESS][DOMAIN_NAME]" at bounding box center [578, 57] width 1097 height 42
paste input "[PERSON_NAME][EMAIL_ADDRESS][PERSON_NAME][DOMAIN_NAME]"
type input "[PERSON_NAME][EMAIL_ADDRESS][PERSON_NAME][DOMAIN_NAME]"
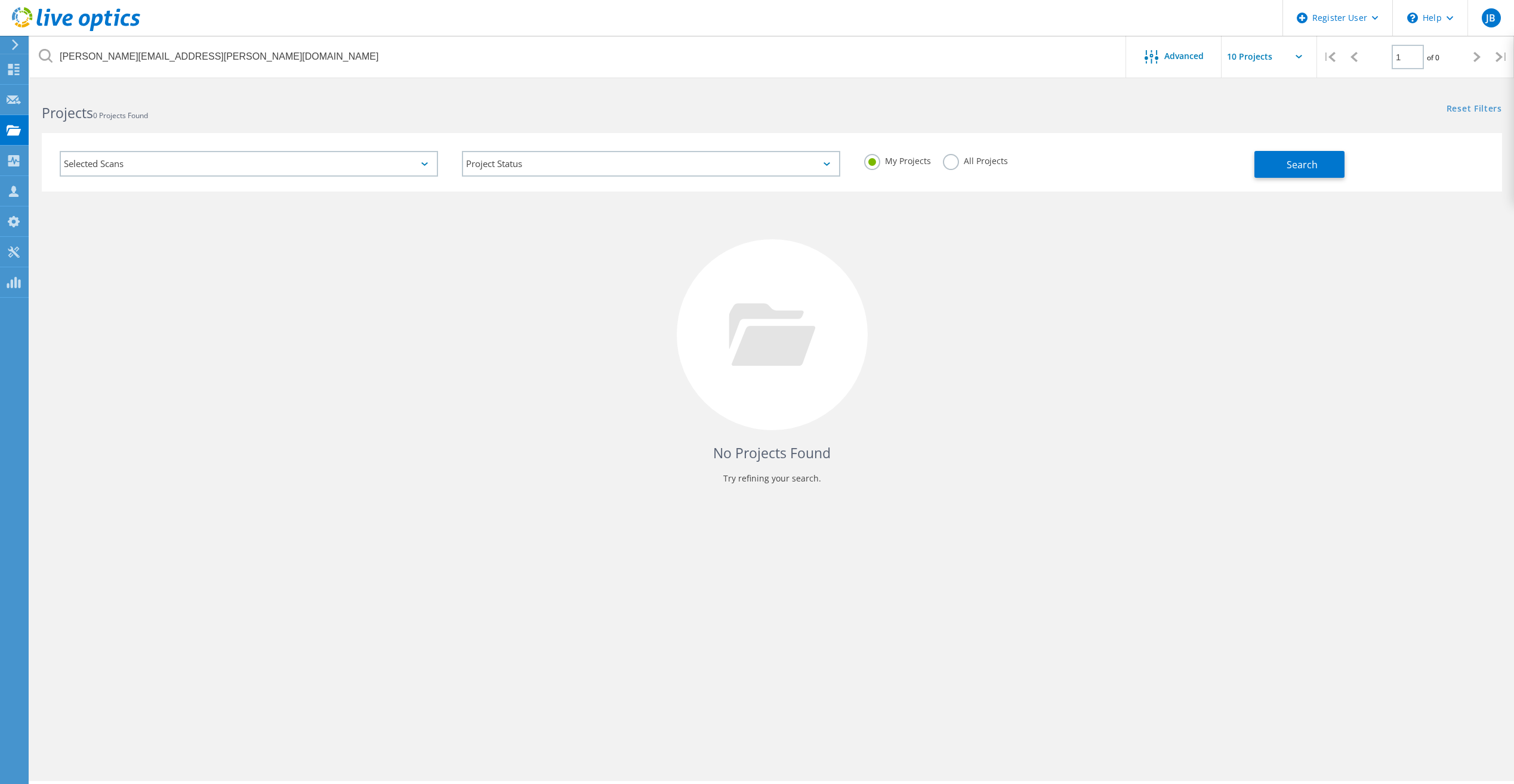
click at [960, 163] on label "All Projects" at bounding box center [975, 159] width 65 height 11
click at [0, 0] on input "All Projects" at bounding box center [0, 0] width 0 height 0
click at [1322, 163] on button "Search" at bounding box center [1299, 164] width 90 height 27
click at [995, 667] on div "[PERSON_NAME][EMAIL_ADDRESS][PERSON_NAME][DOMAIN_NAME] Advanced | 1 of 0 | Emai…" at bounding box center [772, 434] width 1484 height 694
